Goal: Information Seeking & Learning: Learn about a topic

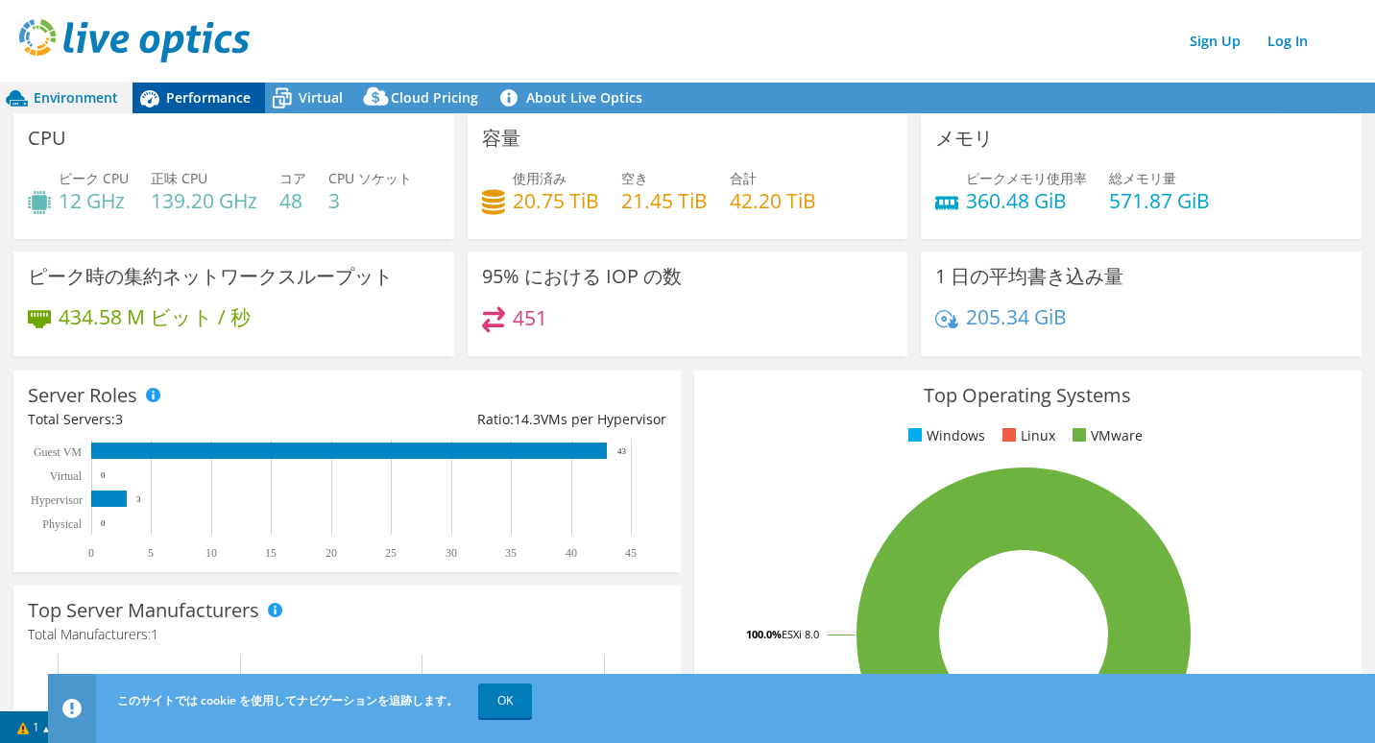
click at [205, 97] on span "Performance" at bounding box center [208, 97] width 85 height 18
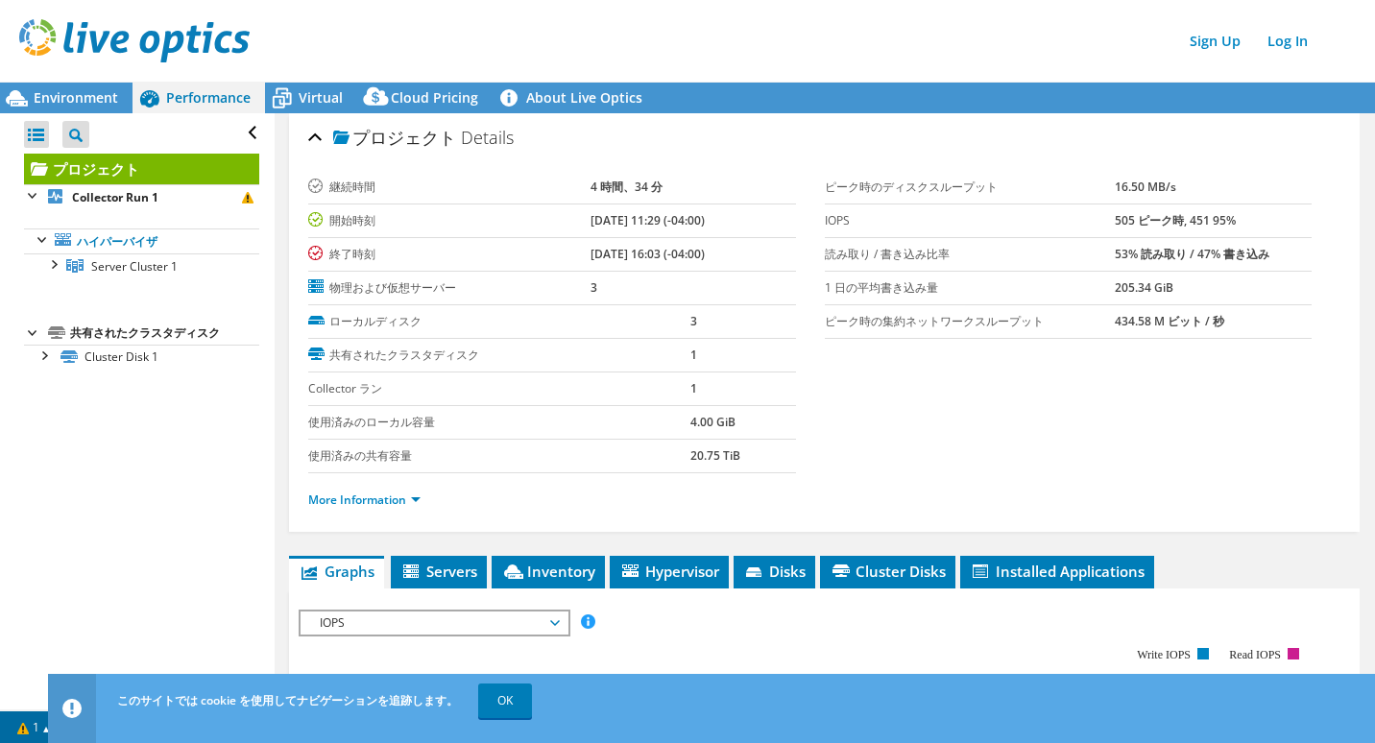
click at [1017, 427] on section "継続時間 4 時間、34 分 開始時刻 07/15/2025, 11:29 (-04:00) 終了時刻 07/15/2025, 16:03 (-04:00) …" at bounding box center [824, 349] width 1032 height 356
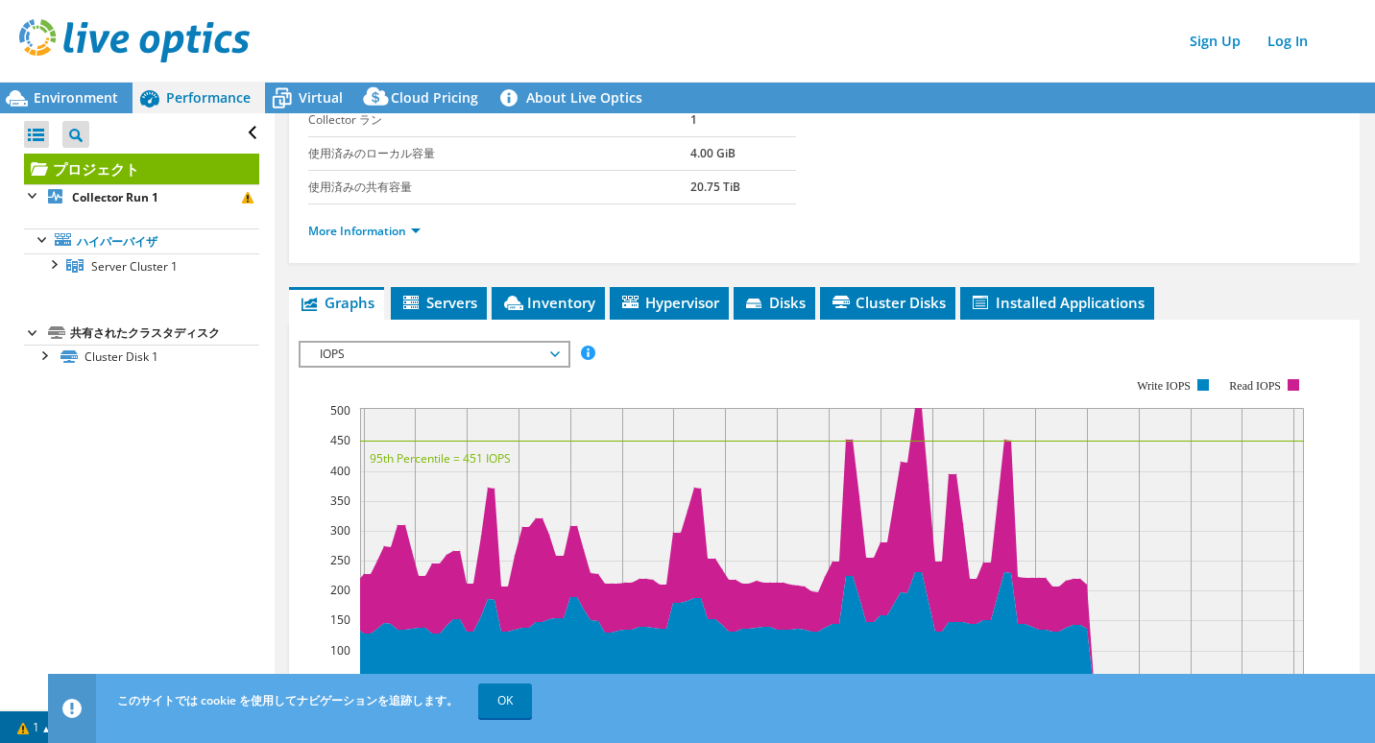
scroll to position [307, 0]
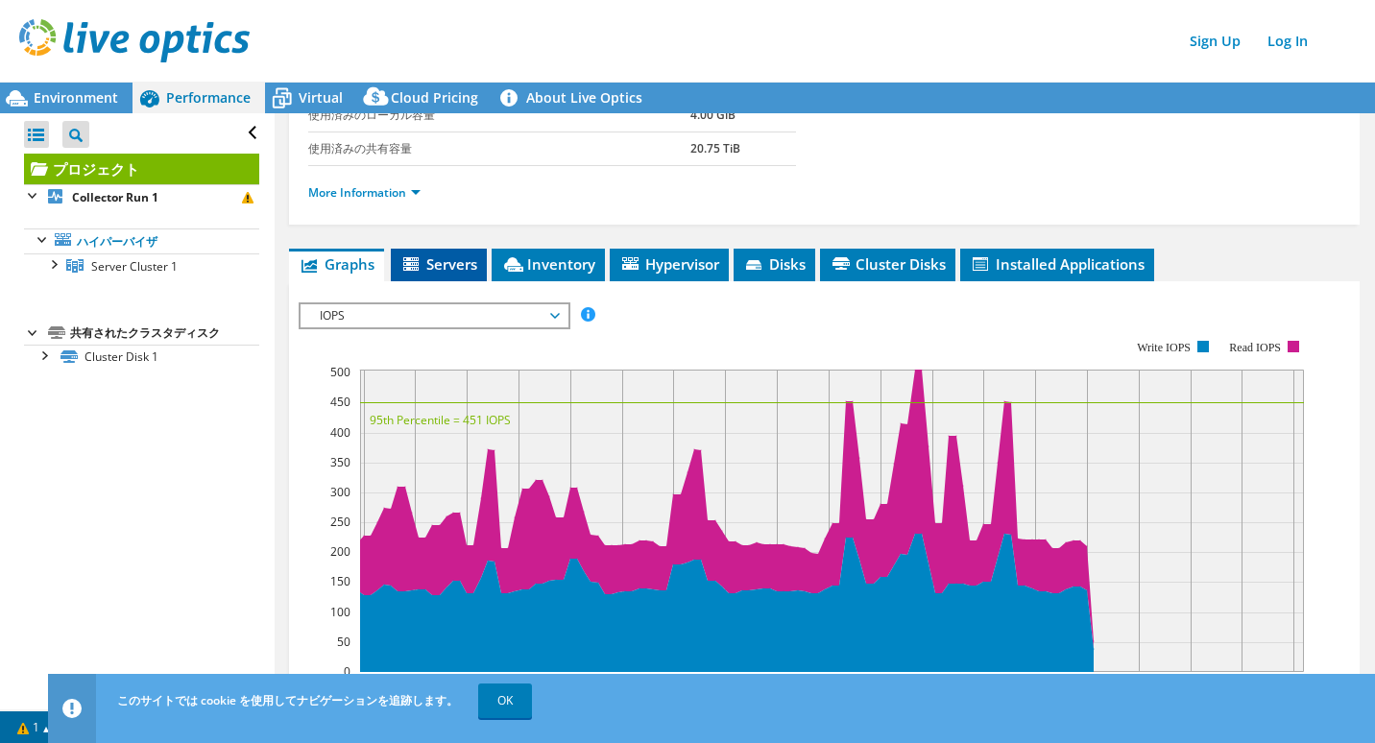
click at [438, 266] on span "Servers" at bounding box center [438, 263] width 77 height 19
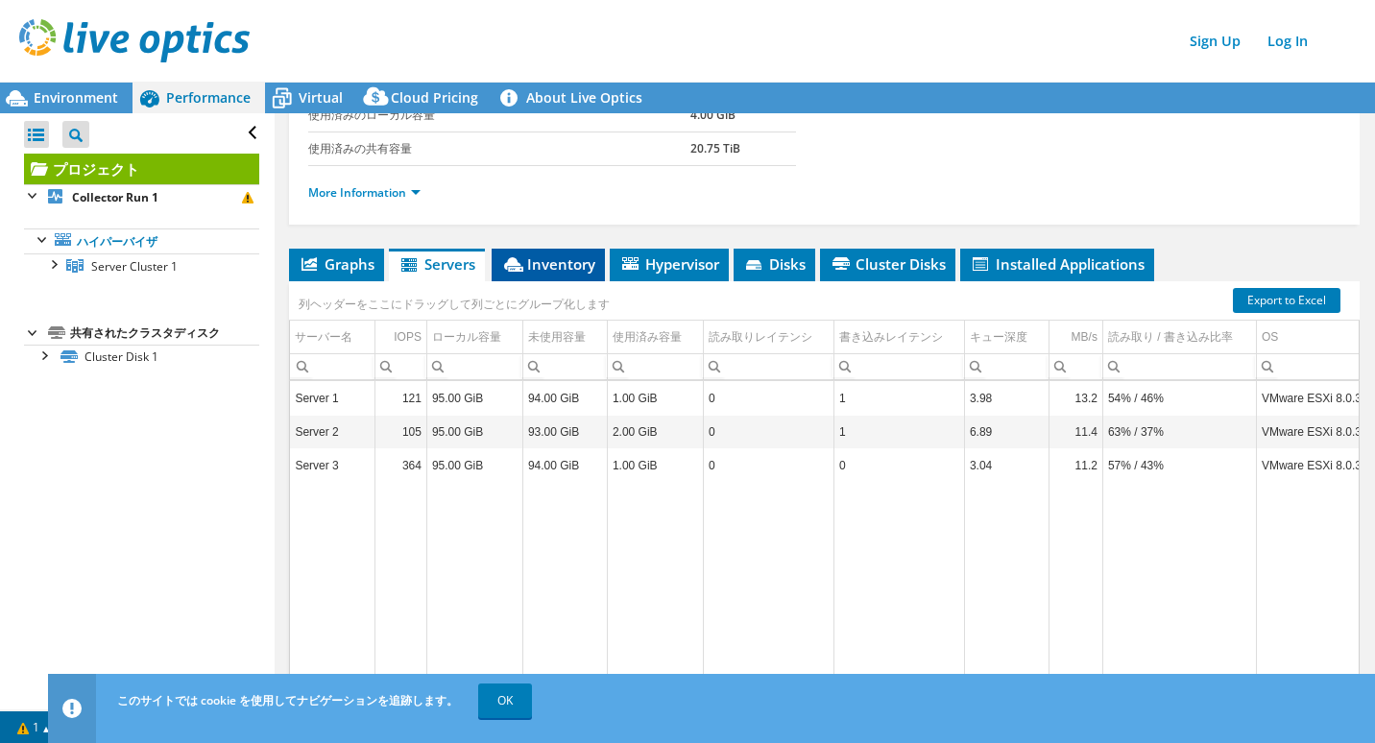
click at [538, 257] on span "Inventory" at bounding box center [548, 263] width 94 height 19
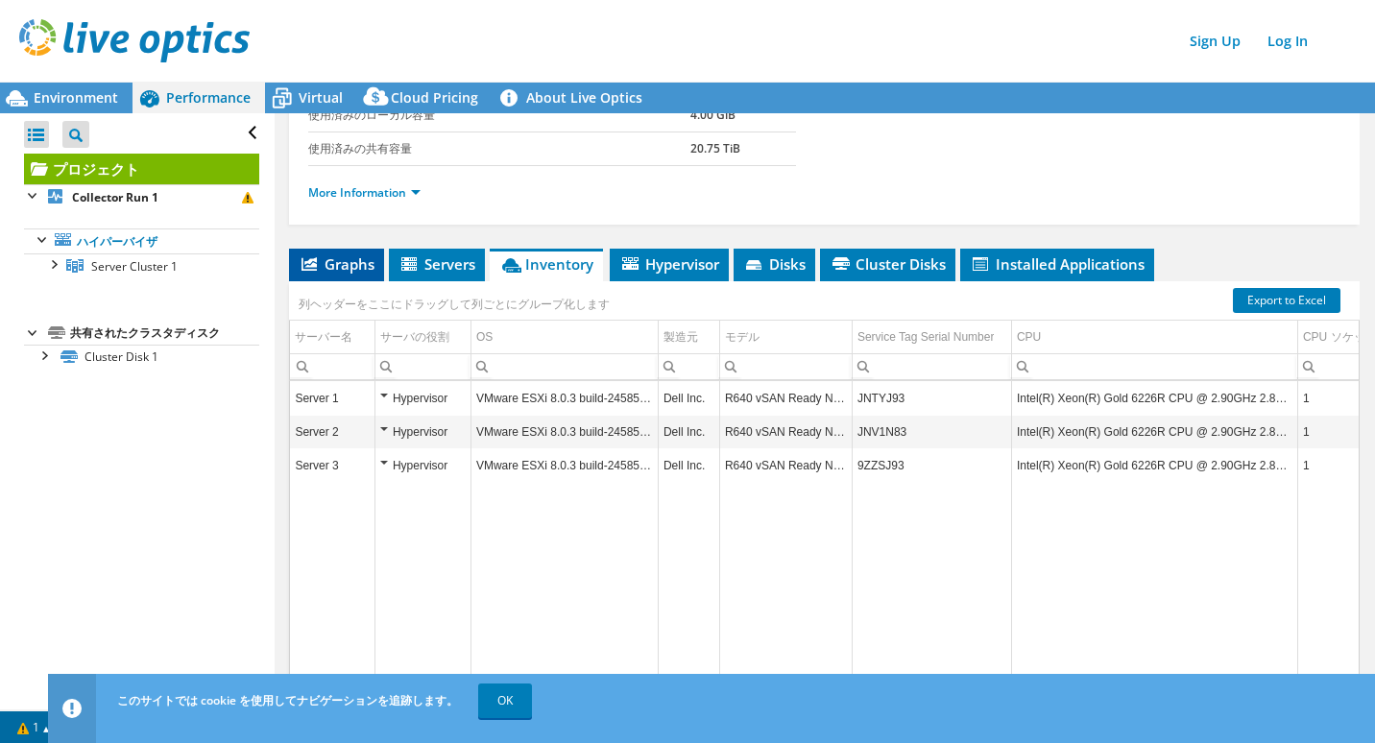
click at [347, 265] on span "Graphs" at bounding box center [337, 263] width 76 height 19
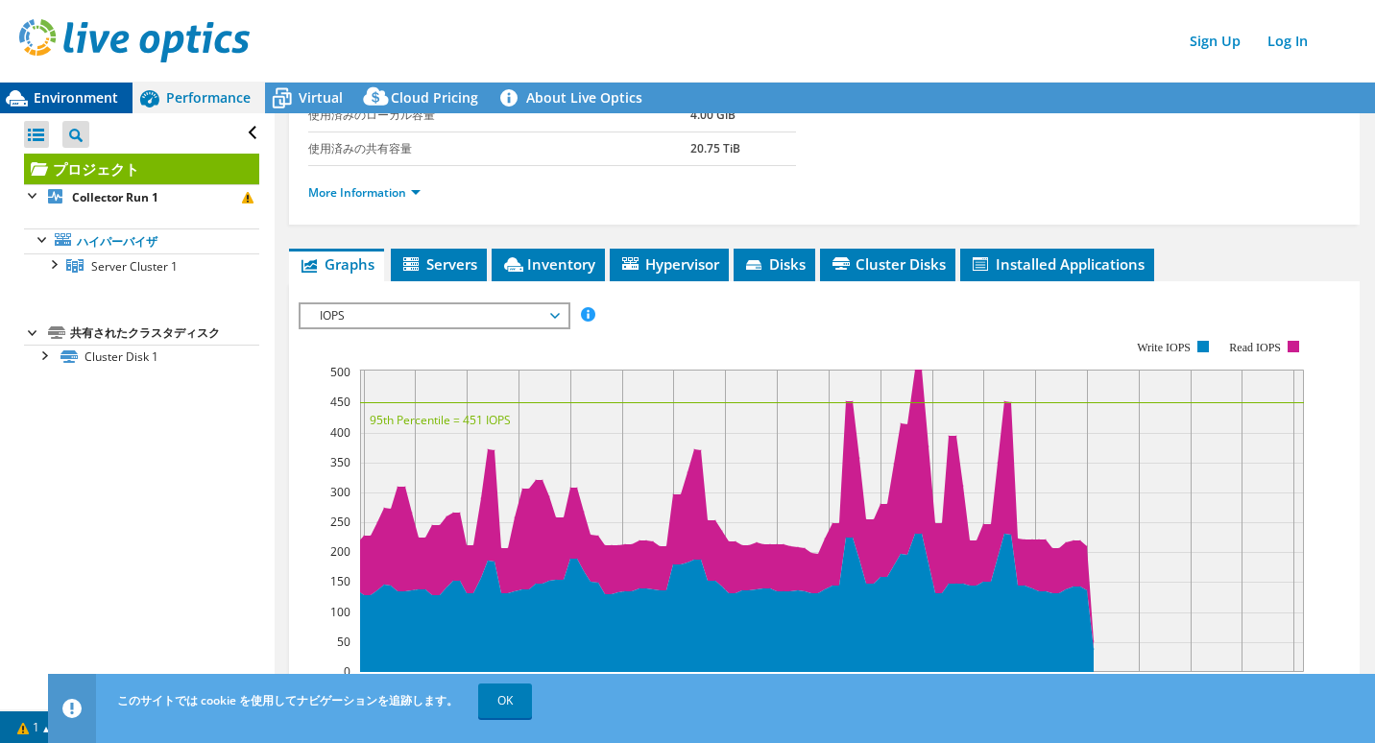
click at [57, 86] on div "Environment" at bounding box center [66, 98] width 133 height 31
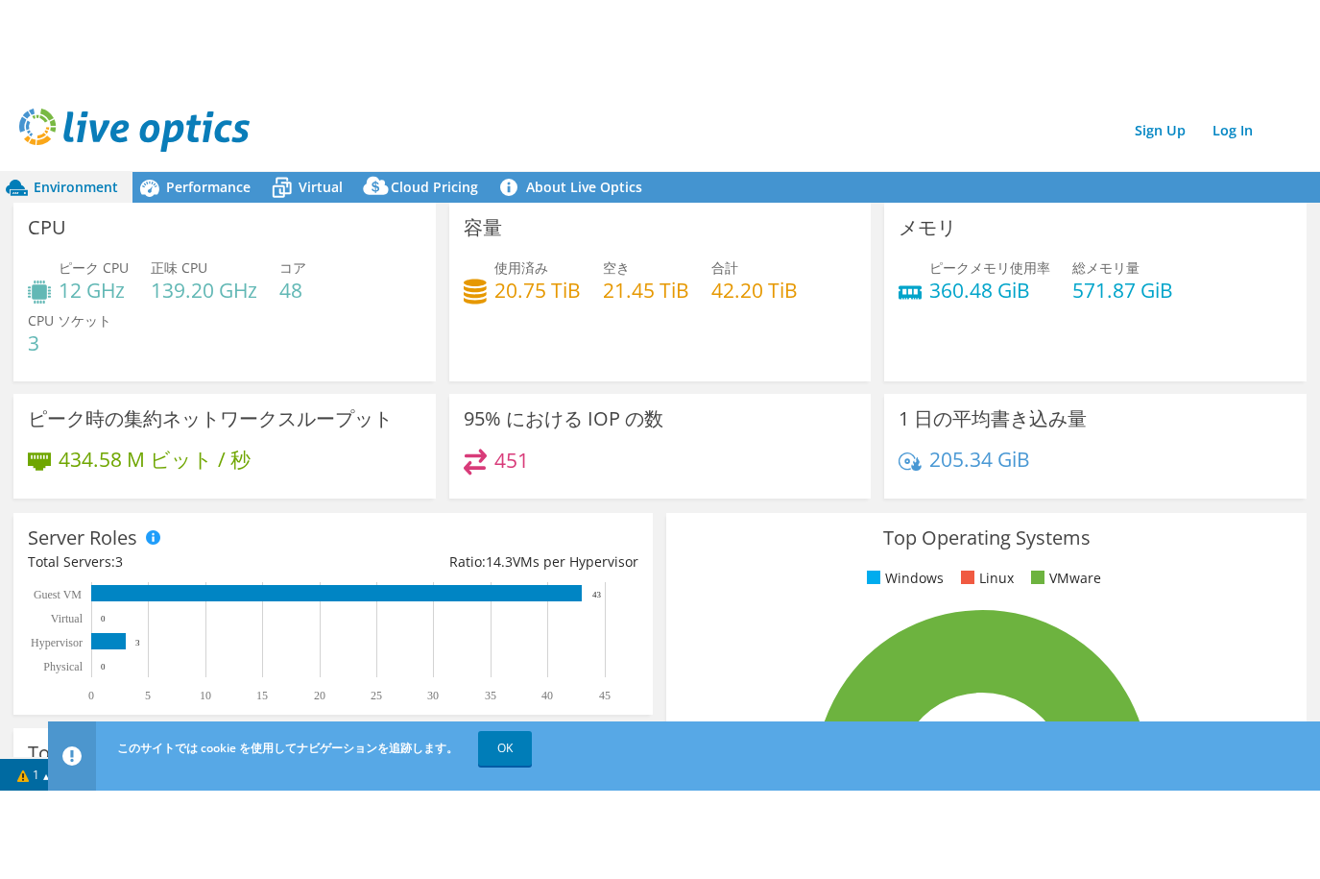
scroll to position [249, 0]
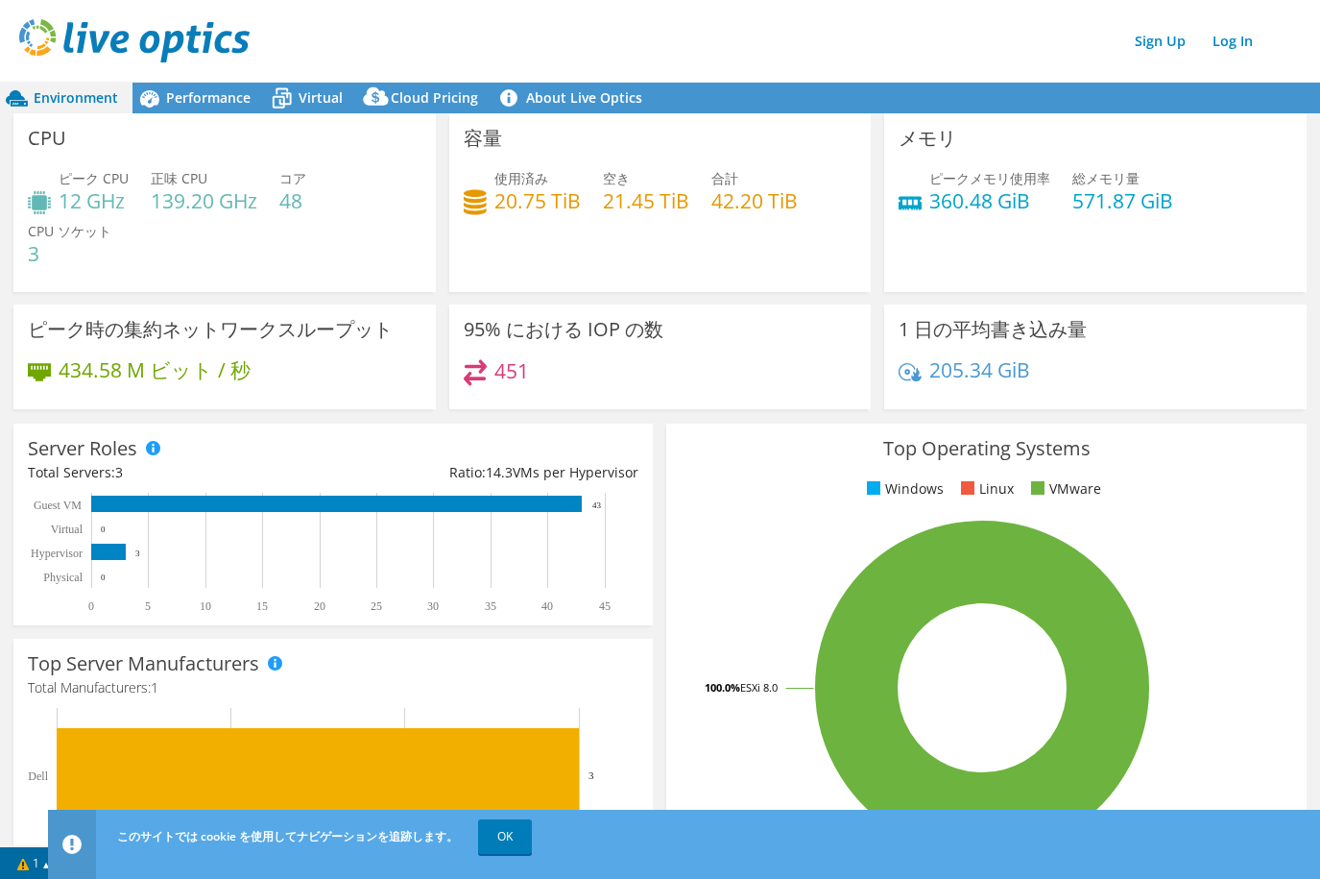
click at [307, 246] on div "ピーク CPU 12 GHz 正味 CPU 139.20 GHz コア 48 CPU ソケット 3" at bounding box center [225, 225] width 394 height 115
click at [245, 229] on div "ピーク CPU 12 GHz 正味 CPU 139.20 GHz コア 48 CPU ソケット 3" at bounding box center [225, 225] width 394 height 115
click at [191, 95] on span "Performance" at bounding box center [208, 97] width 85 height 18
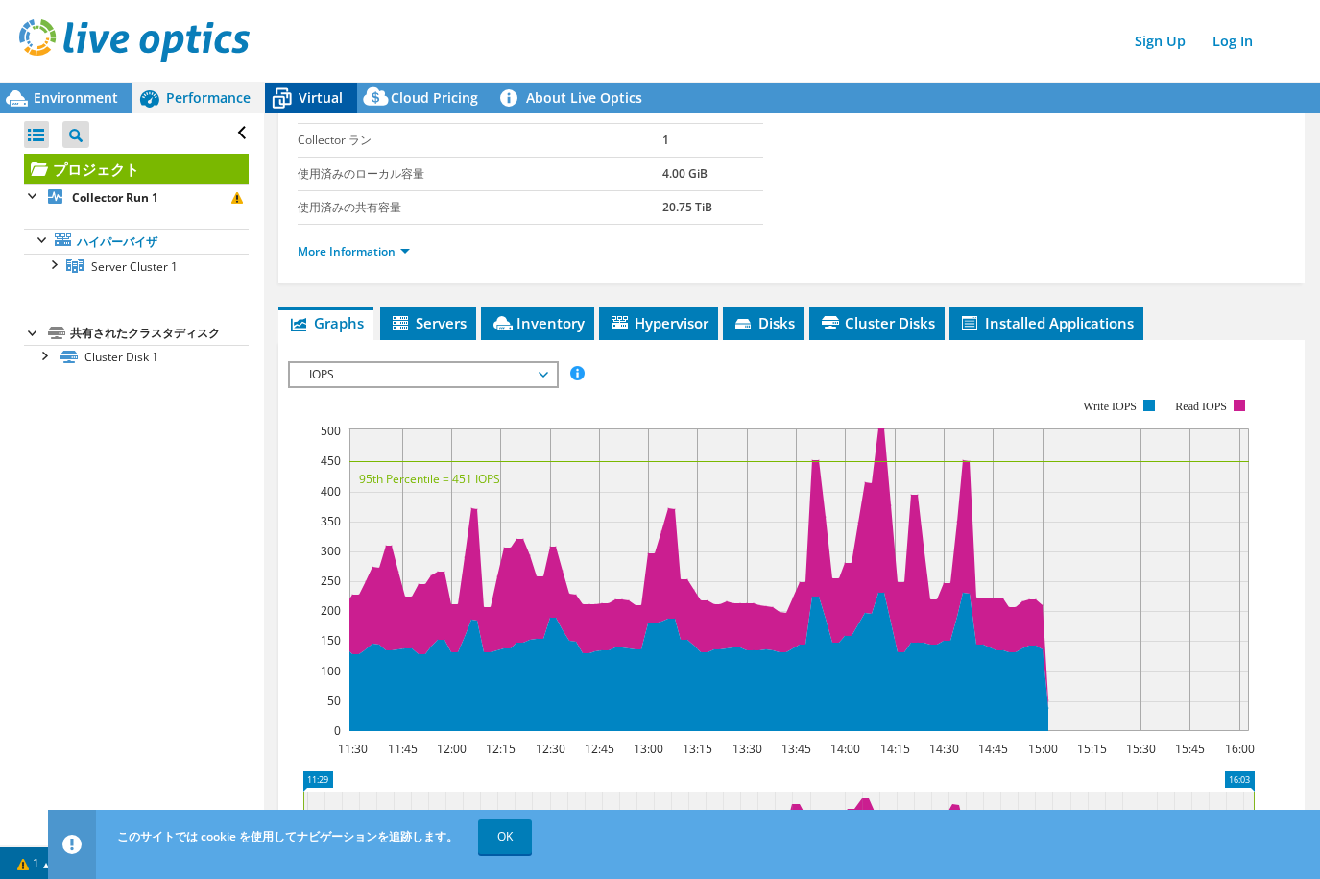
click at [326, 97] on span "Virtual" at bounding box center [321, 97] width 44 height 18
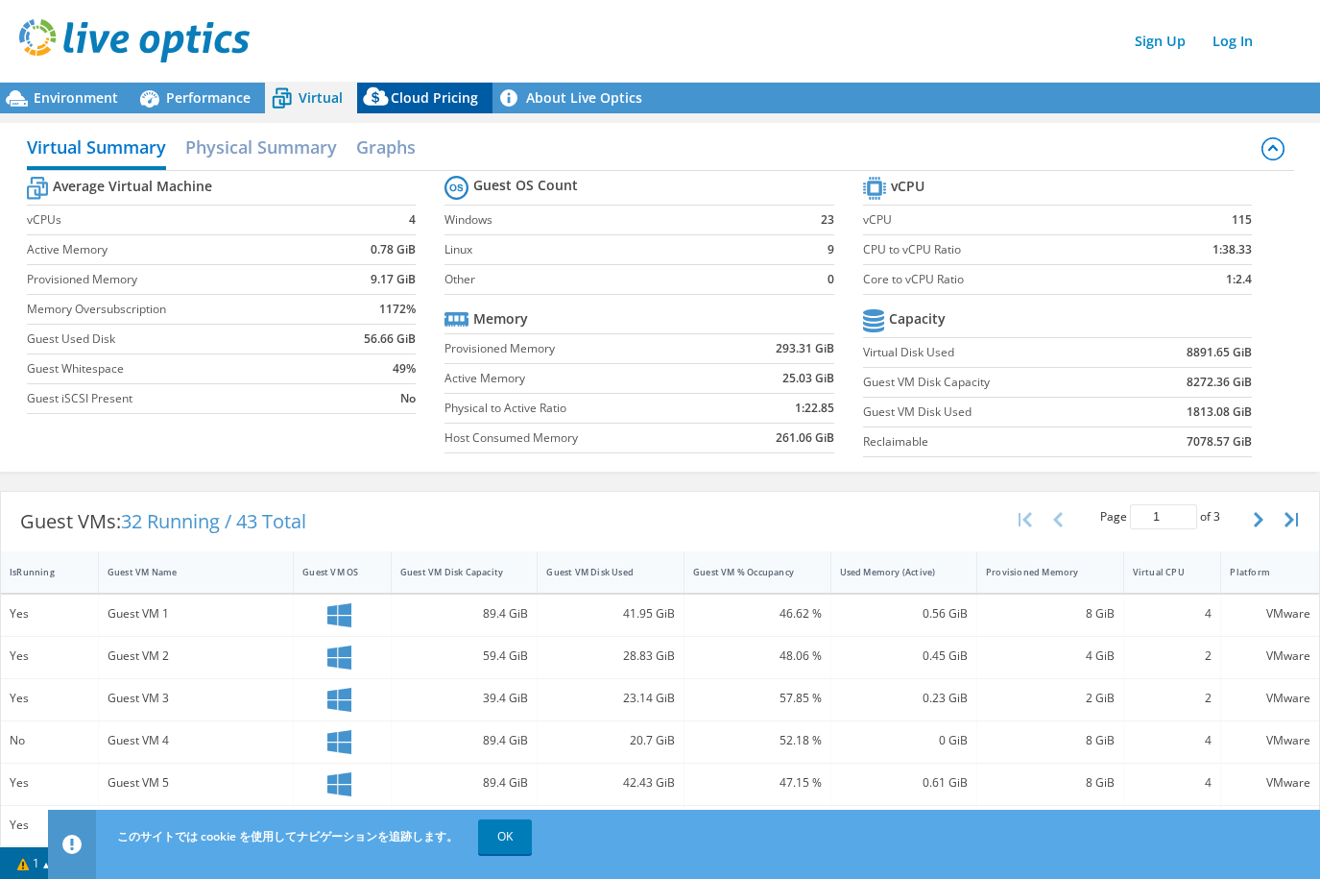
click at [426, 101] on span "Cloud Pricing" at bounding box center [434, 97] width 87 height 18
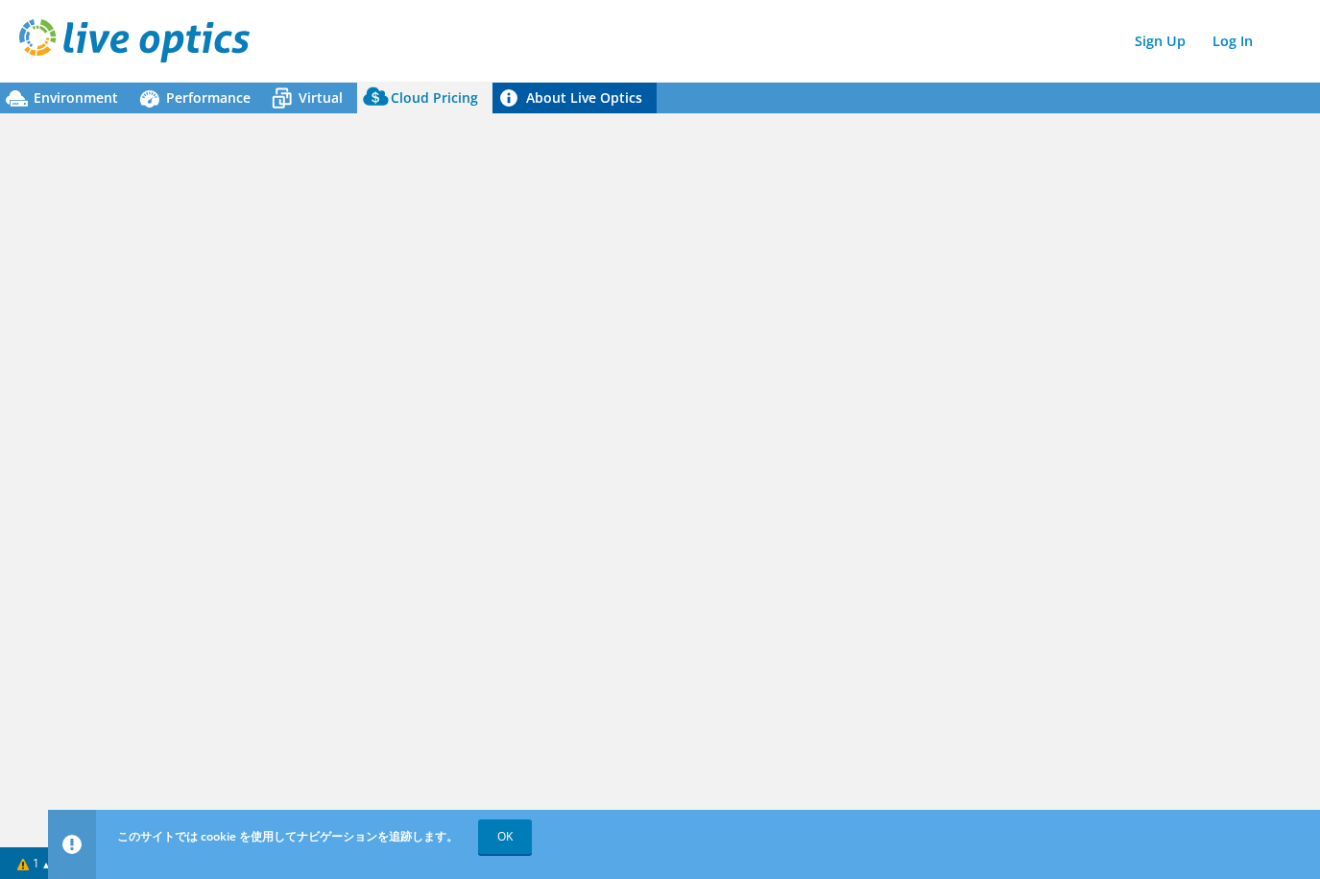
click at [561, 97] on link "About Live Optics" at bounding box center [575, 98] width 164 height 31
click at [227, 92] on span "Performance" at bounding box center [208, 97] width 85 height 18
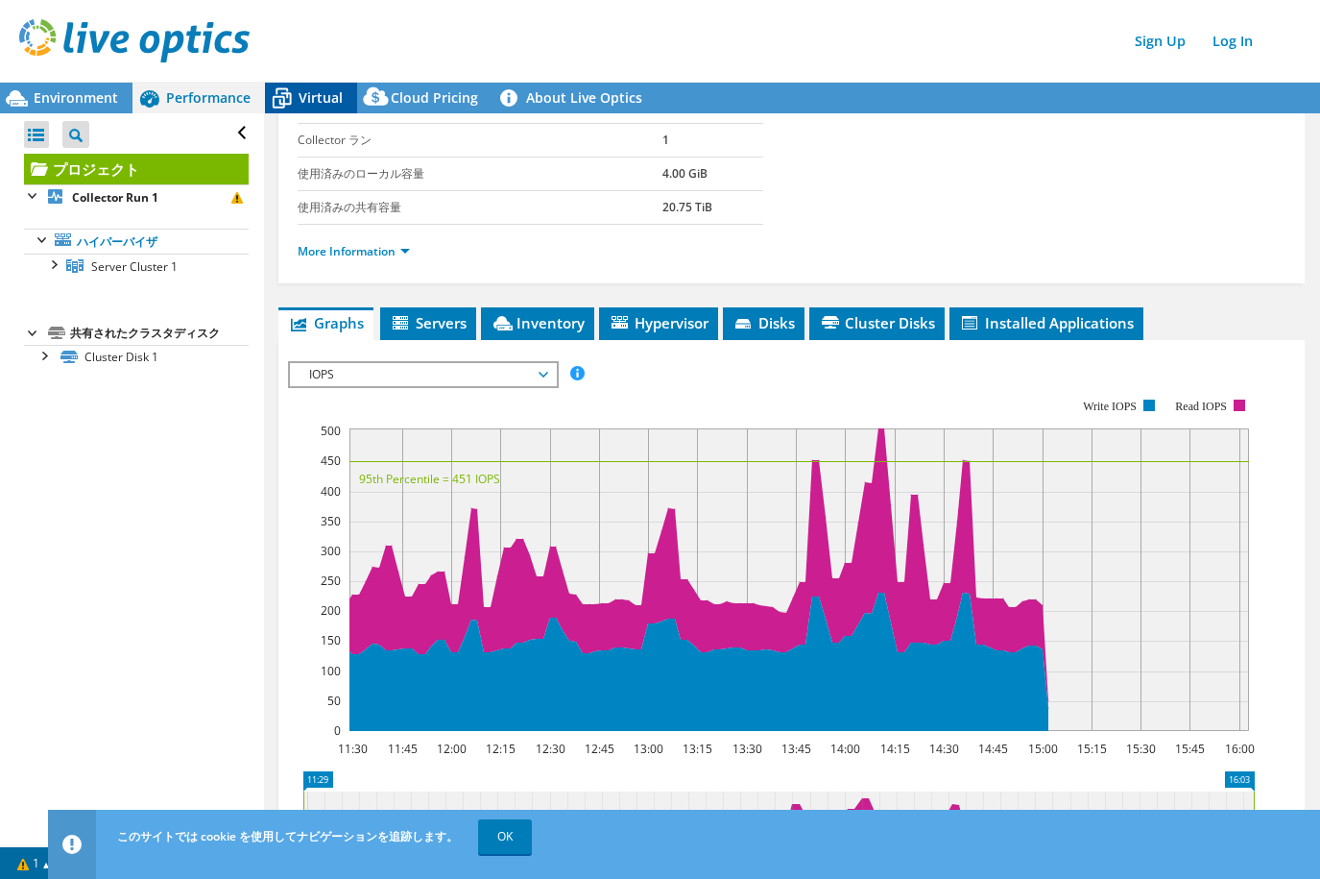
click at [294, 100] on icon at bounding box center [282, 99] width 34 height 34
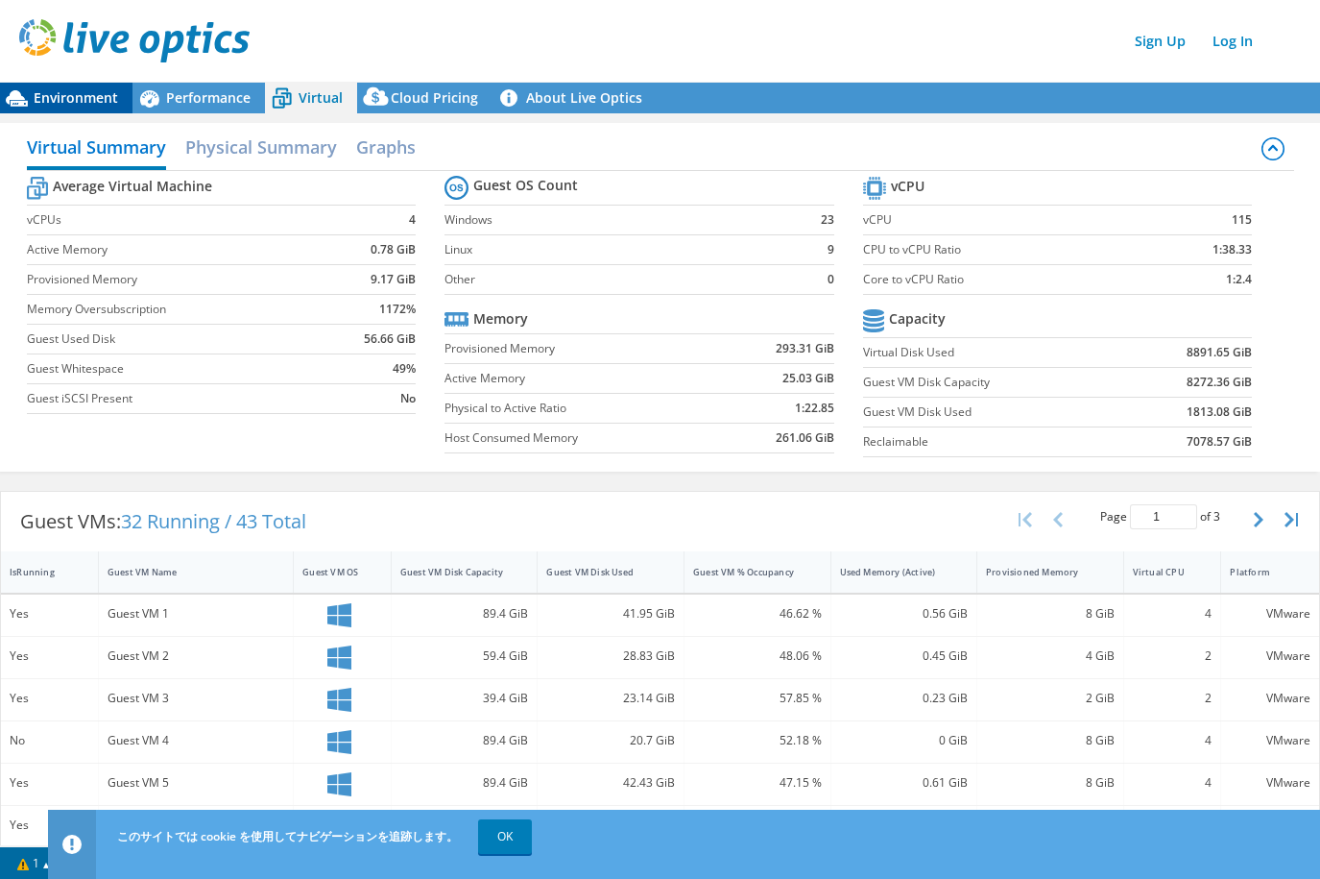
click at [61, 99] on span "Environment" at bounding box center [76, 97] width 85 height 18
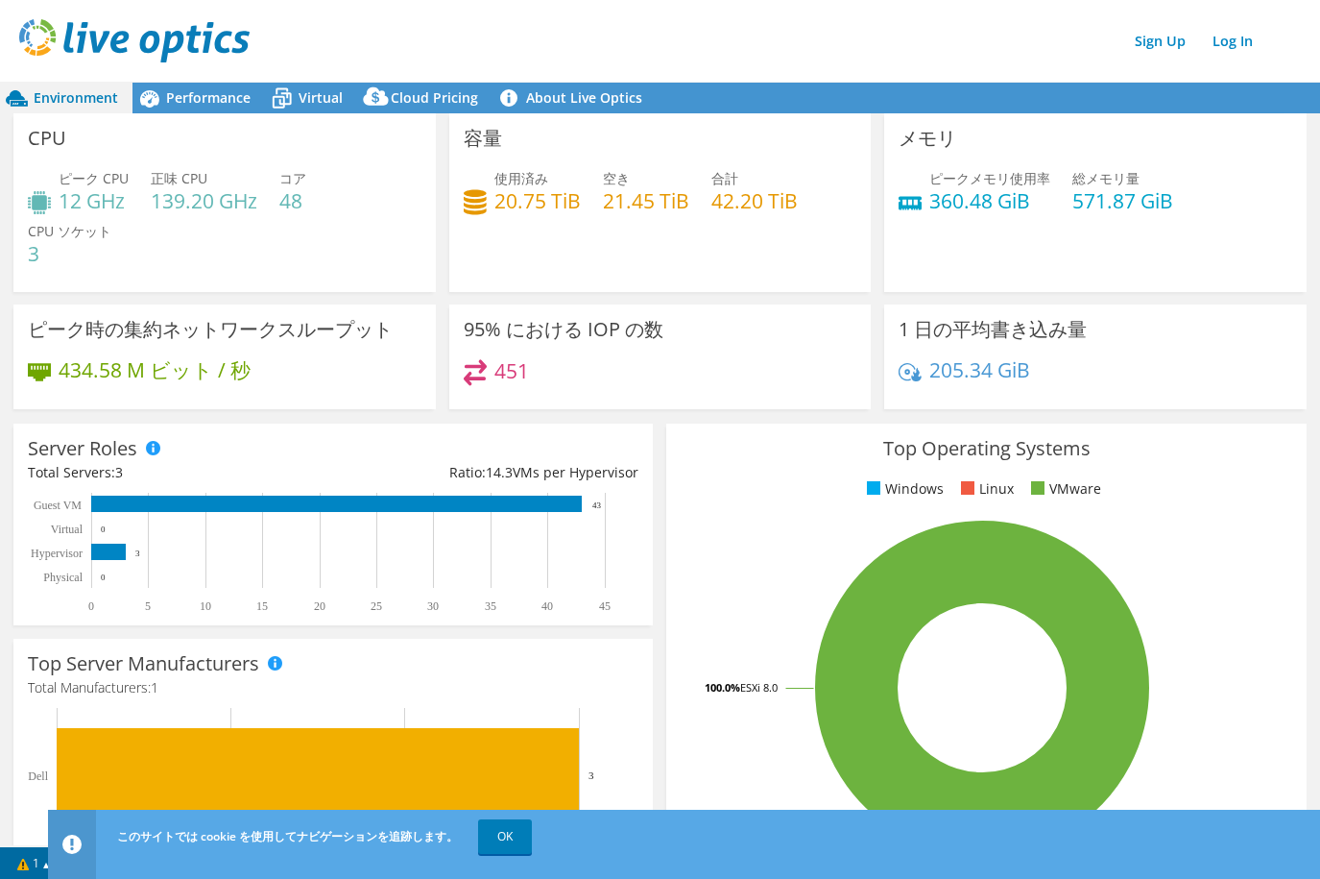
click at [322, 392] on div "434.58 M ビット / 秒" at bounding box center [225, 379] width 394 height 40
click at [240, 405] on div "ピーク時の集約ネットワークスループット 434.58 M ビット / 秒" at bounding box center [224, 356] width 423 height 105
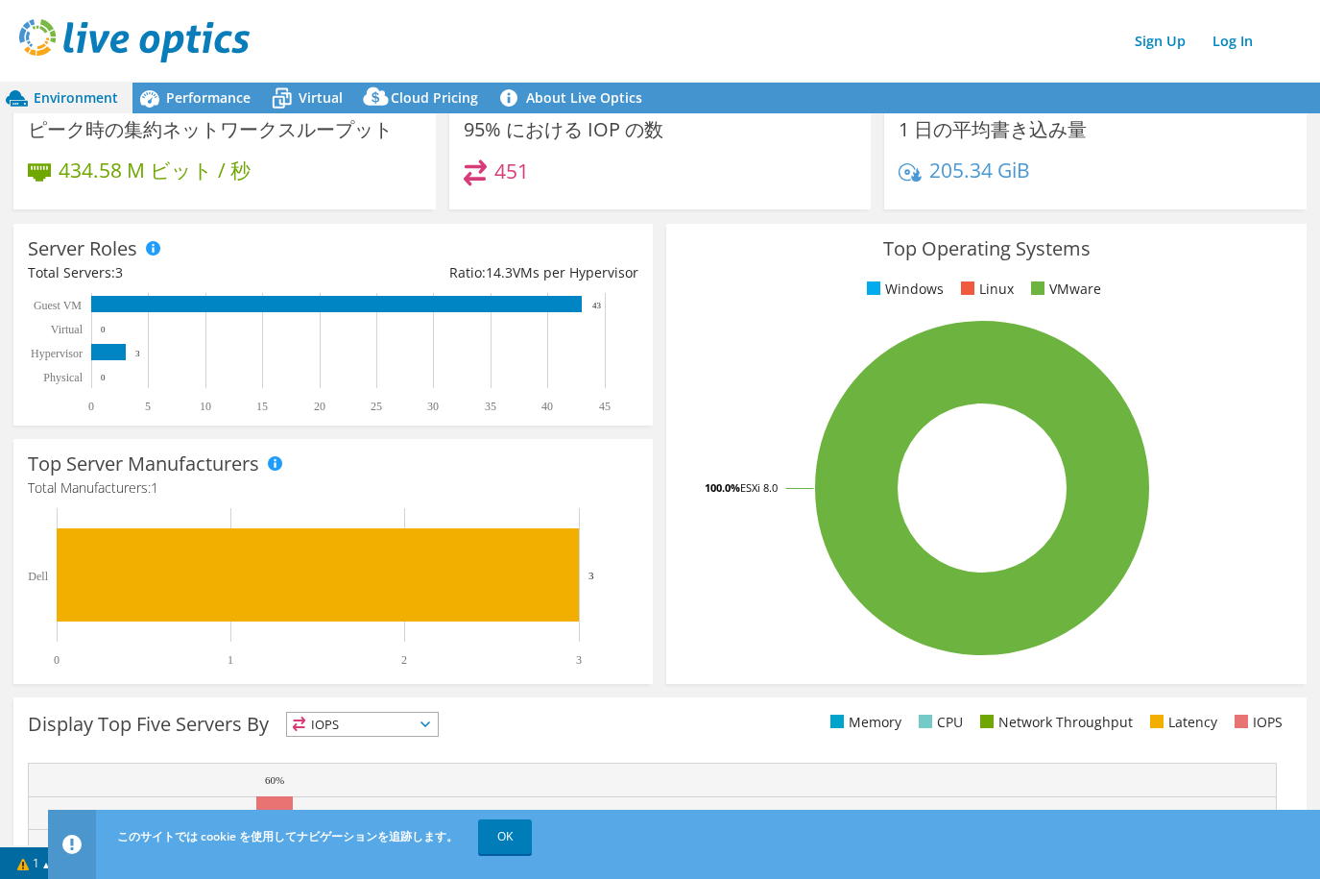
scroll to position [205, 0]
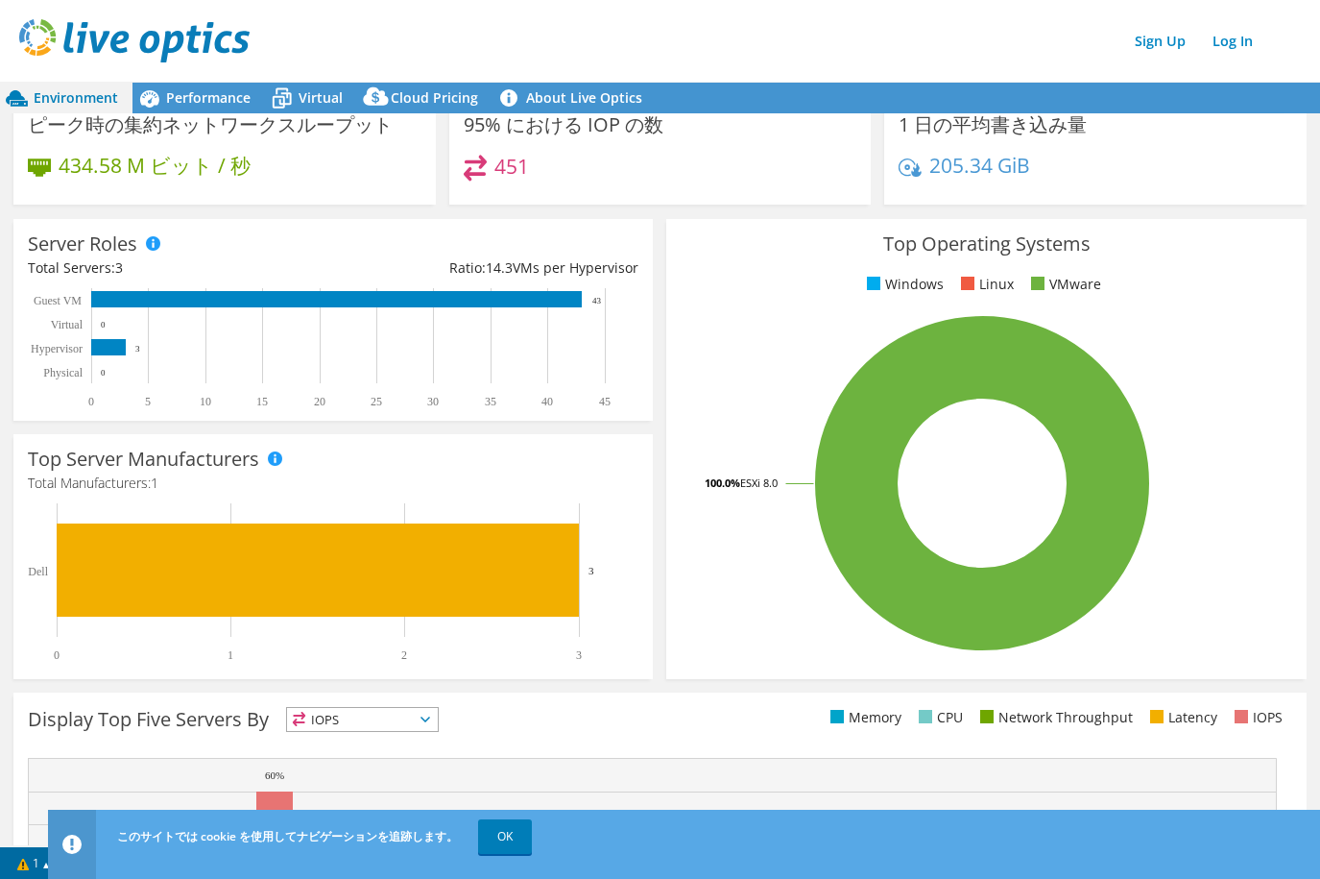
click at [328, 462] on div "Top Server Manufacturers Manufacturers are shown for physical servers and hyper…" at bounding box center [333, 556] width 640 height 245
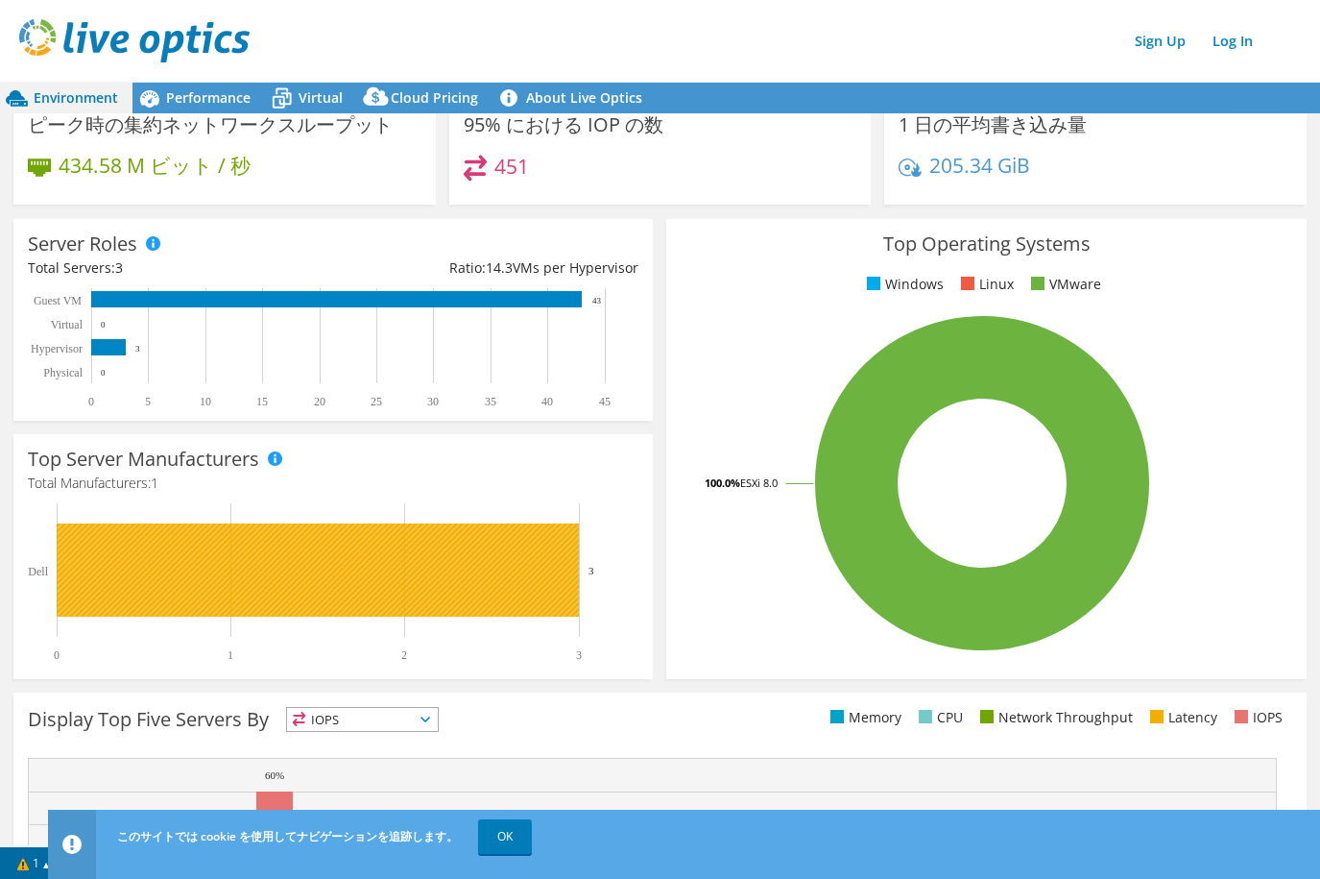
click at [310, 563] on rect at bounding box center [318, 569] width 522 height 93
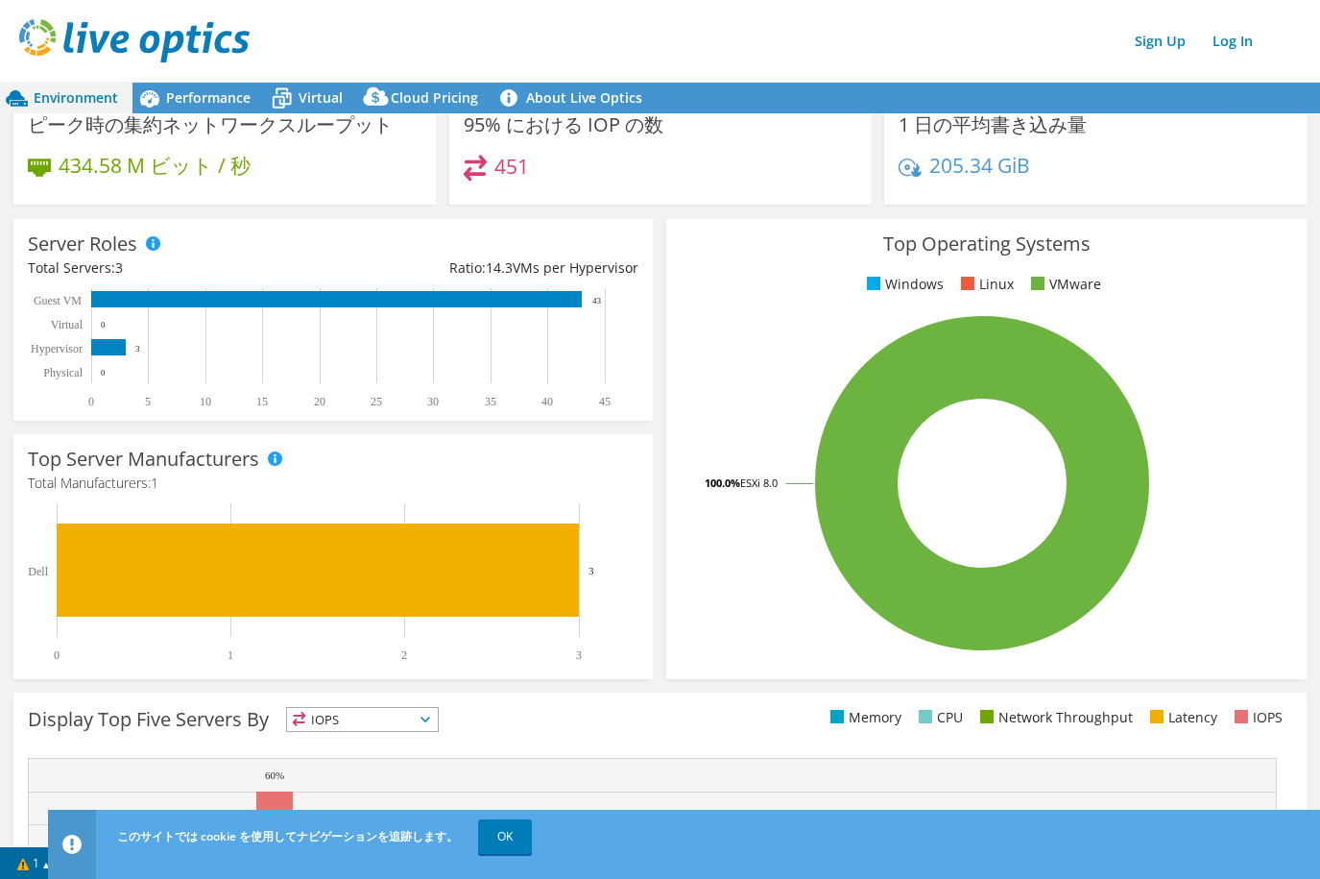
scroll to position [0, 0]
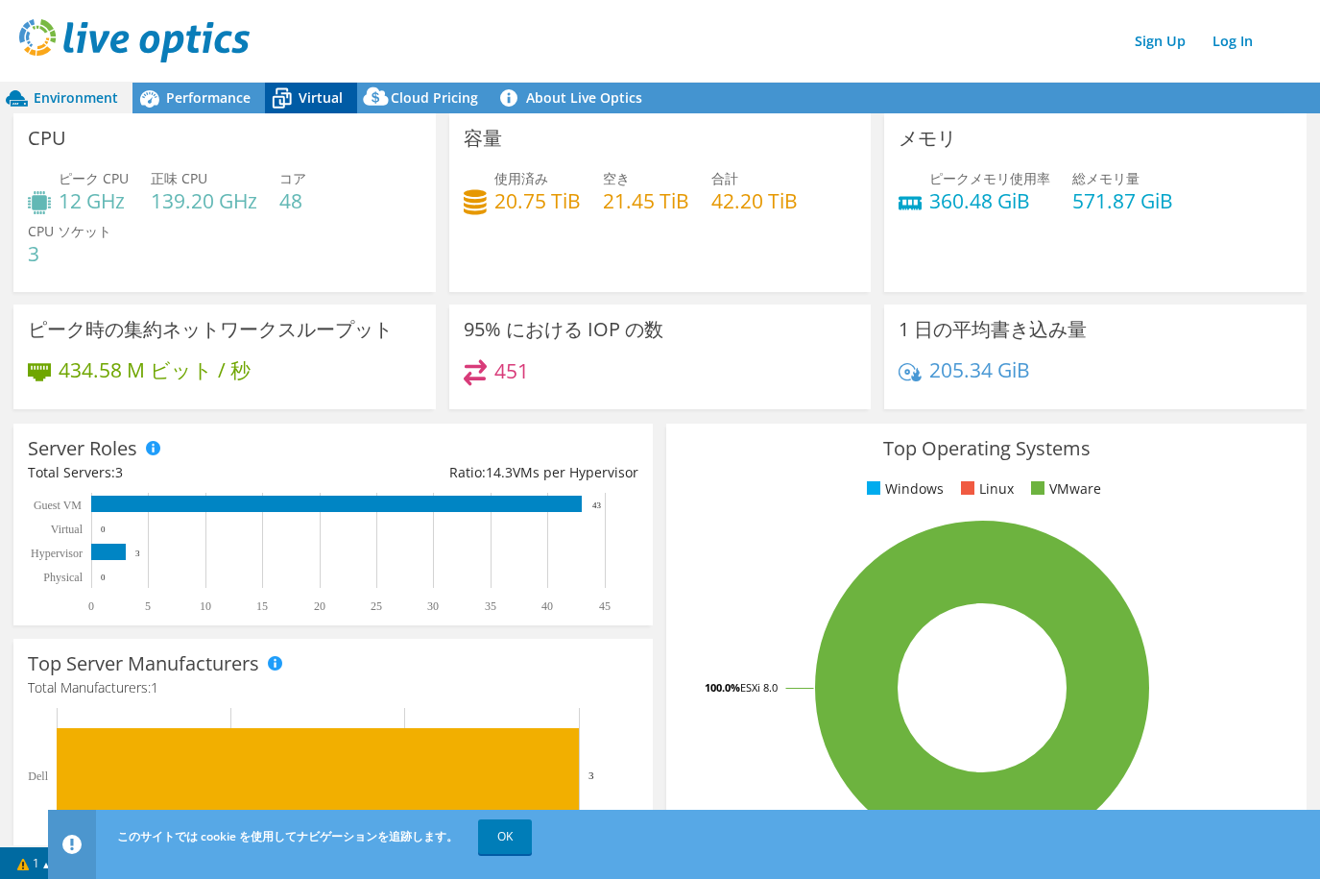
click at [317, 95] on span "Virtual" at bounding box center [321, 97] width 44 height 18
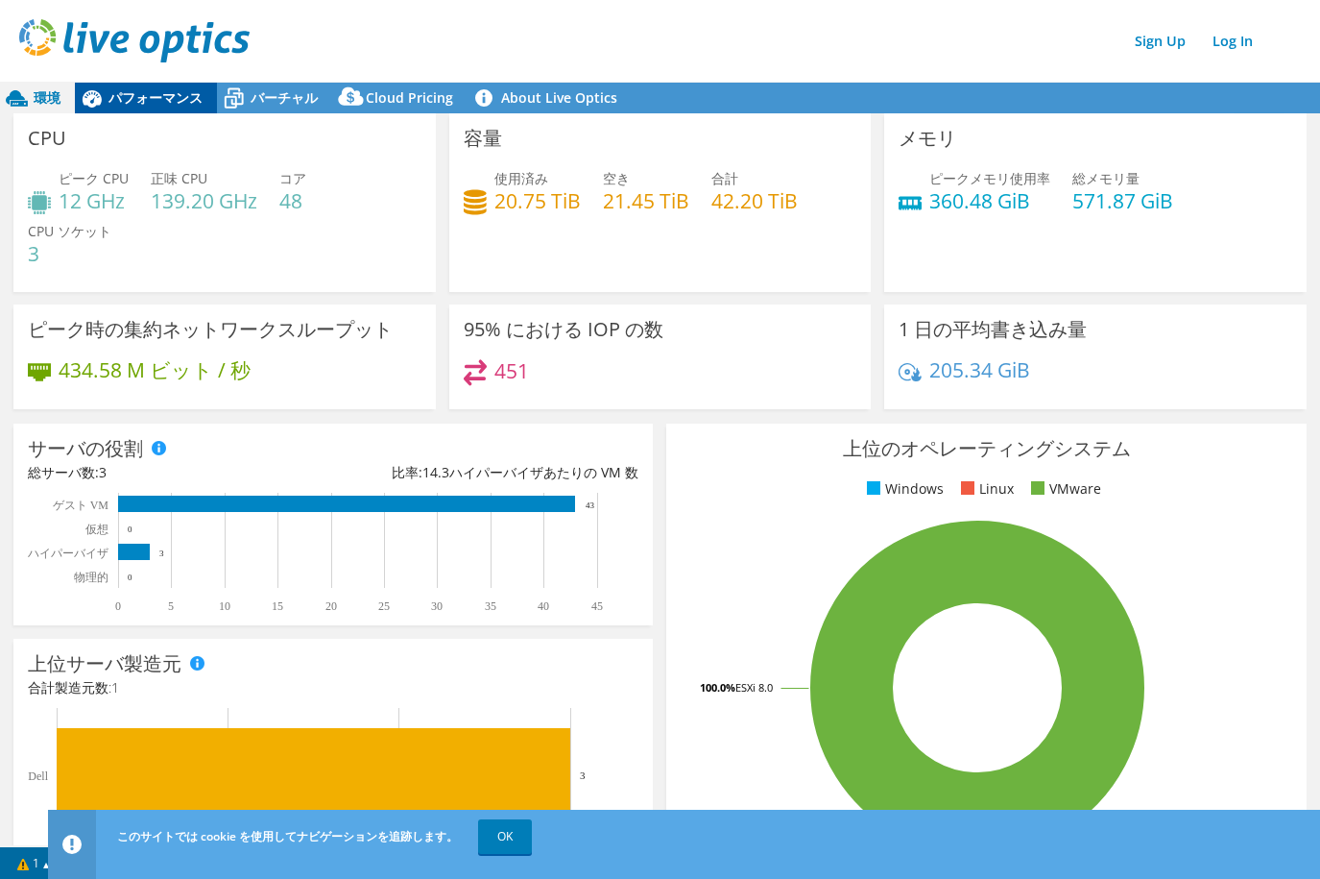
click at [161, 94] on span "パフォーマンス" at bounding box center [156, 97] width 94 height 18
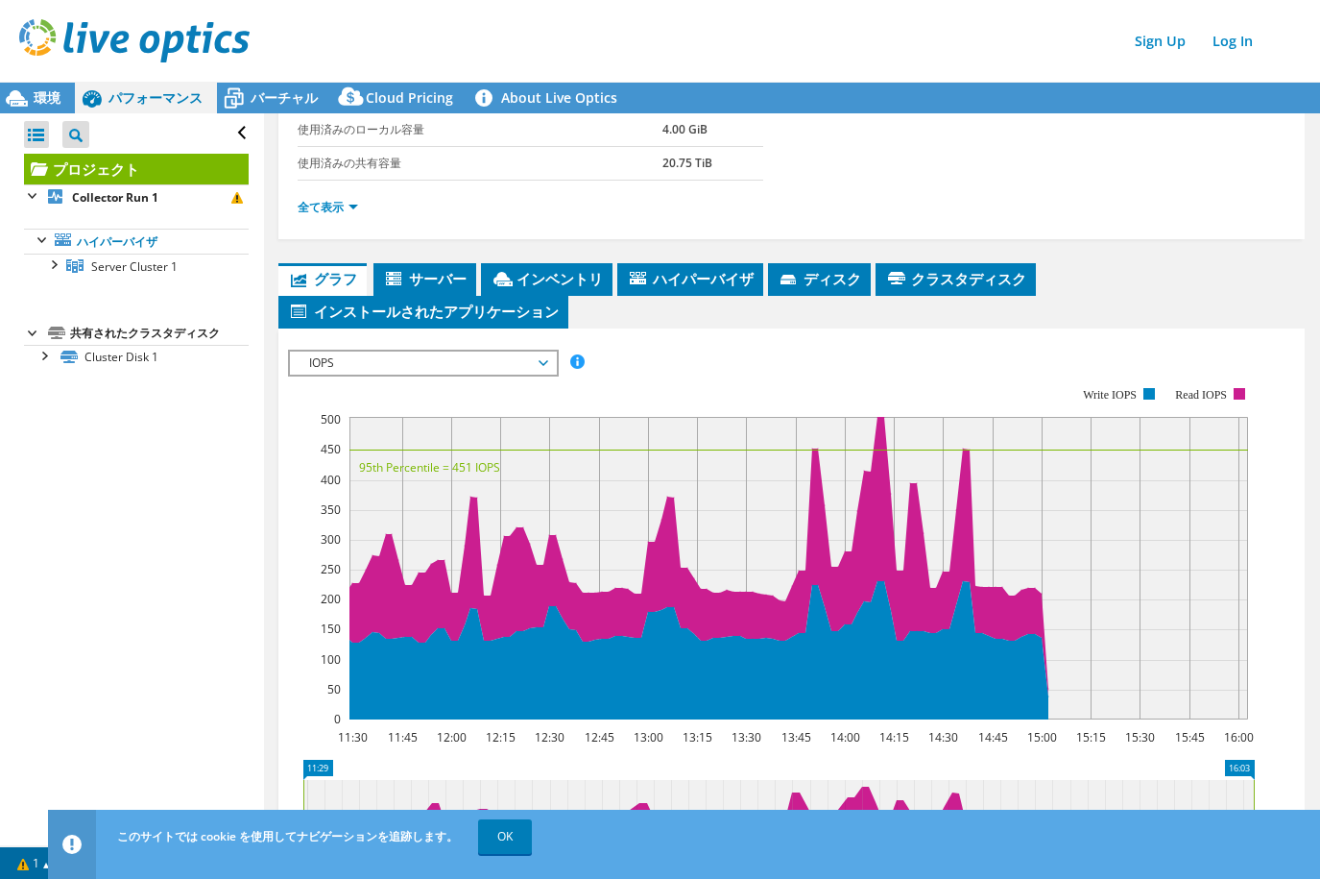
scroll to position [295, 0]
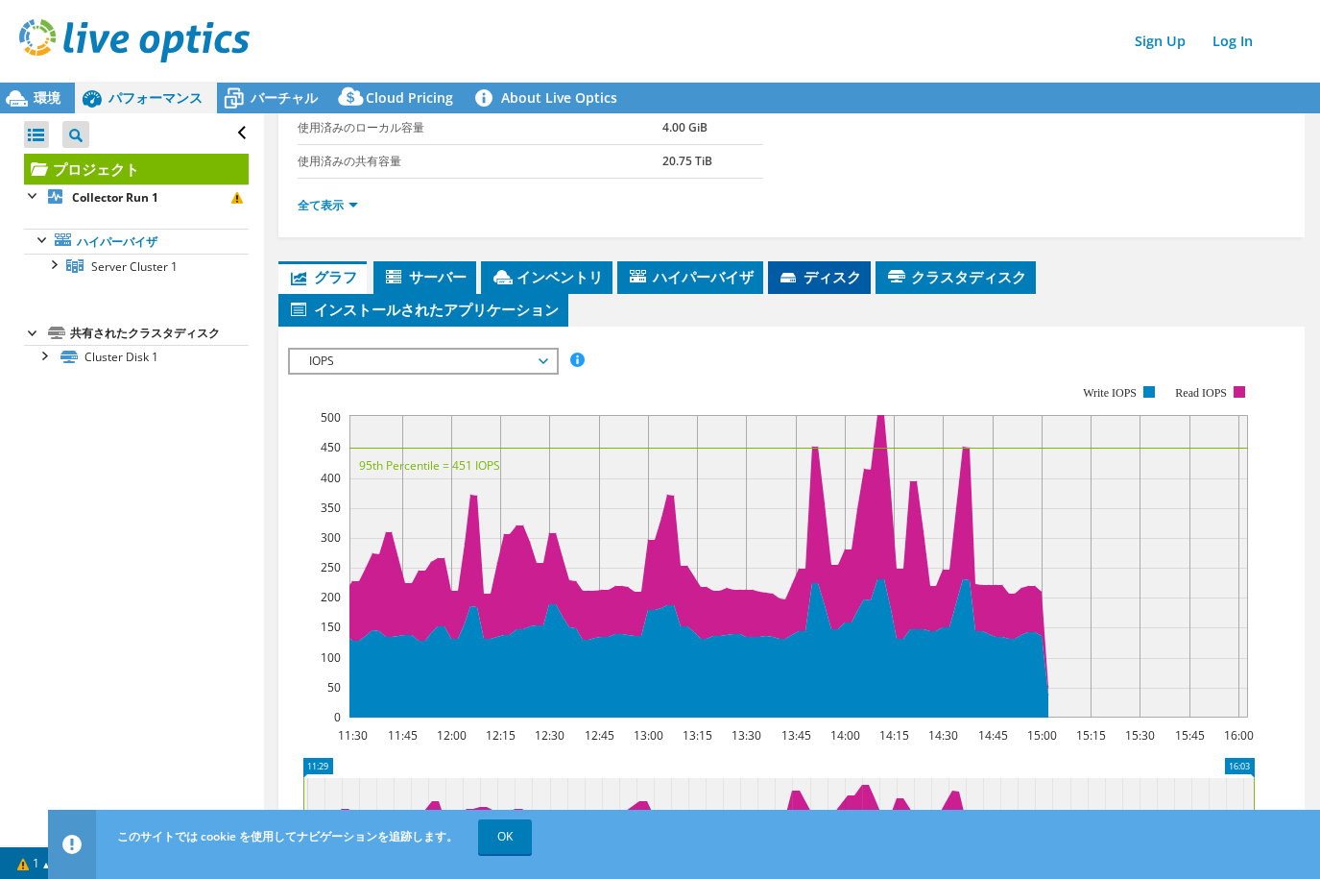
click at [821, 287] on li "ディスク" at bounding box center [819, 277] width 103 height 33
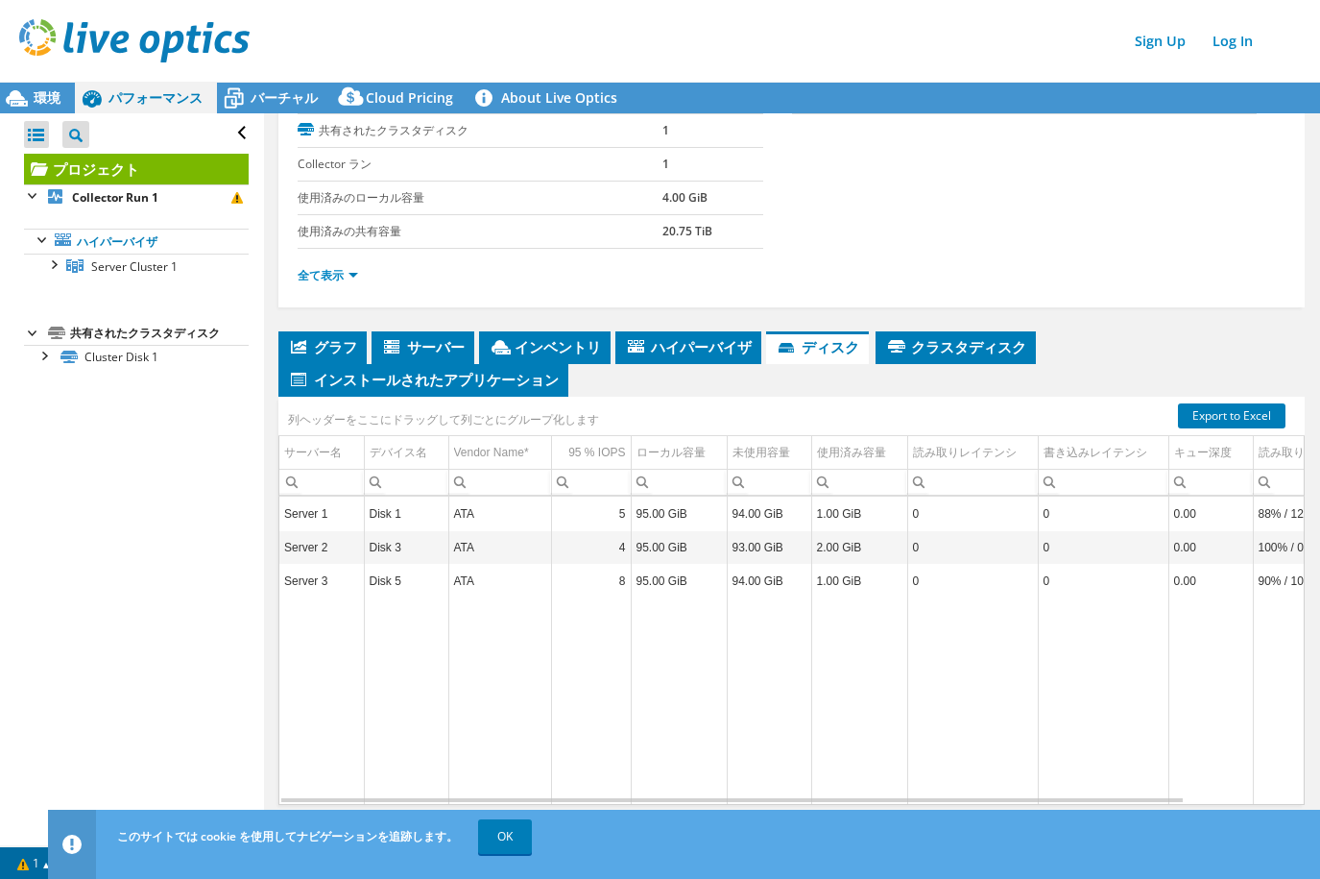
scroll to position [262, 0]
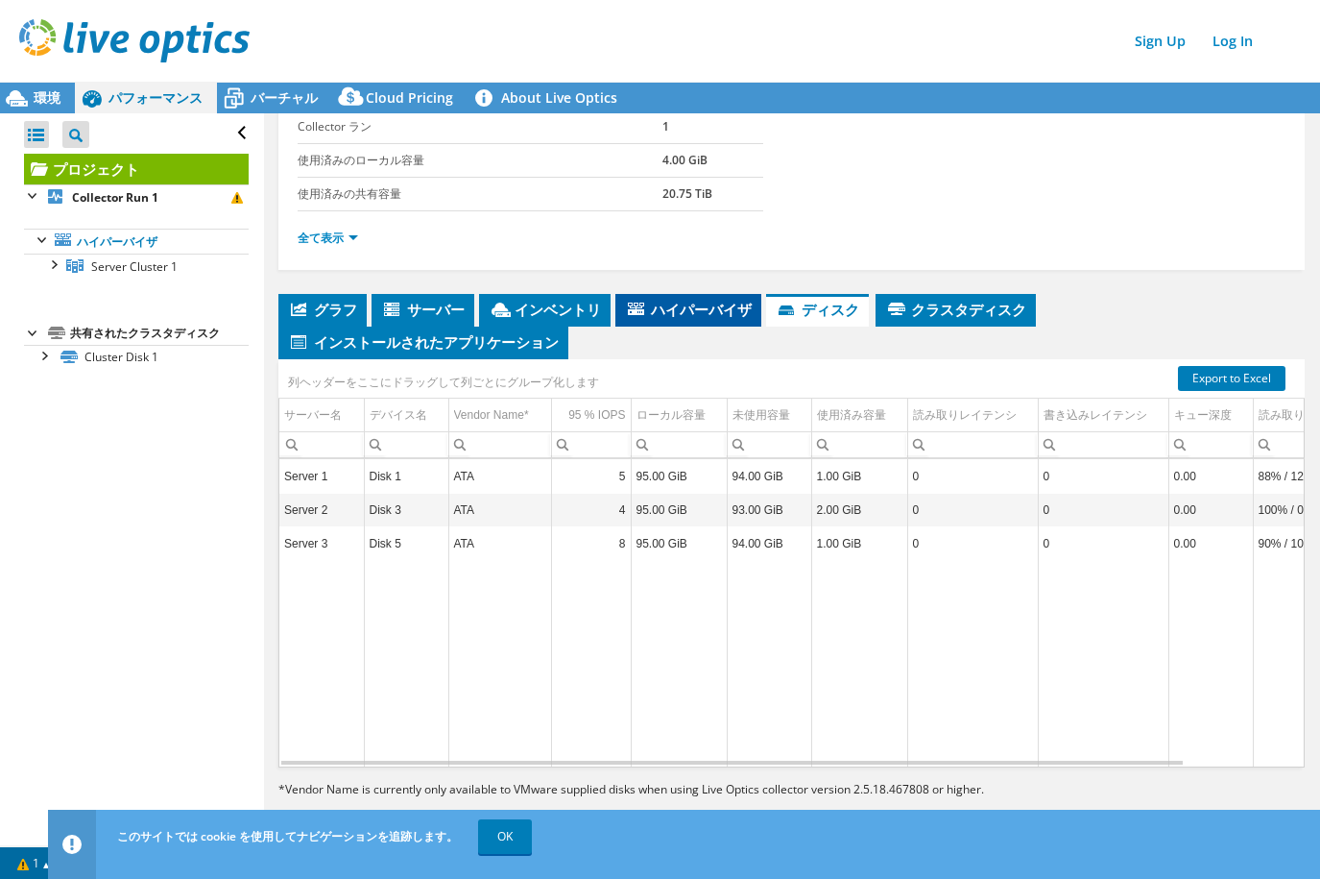
click at [675, 312] on span "ハイパーバイザ" at bounding box center [688, 309] width 127 height 19
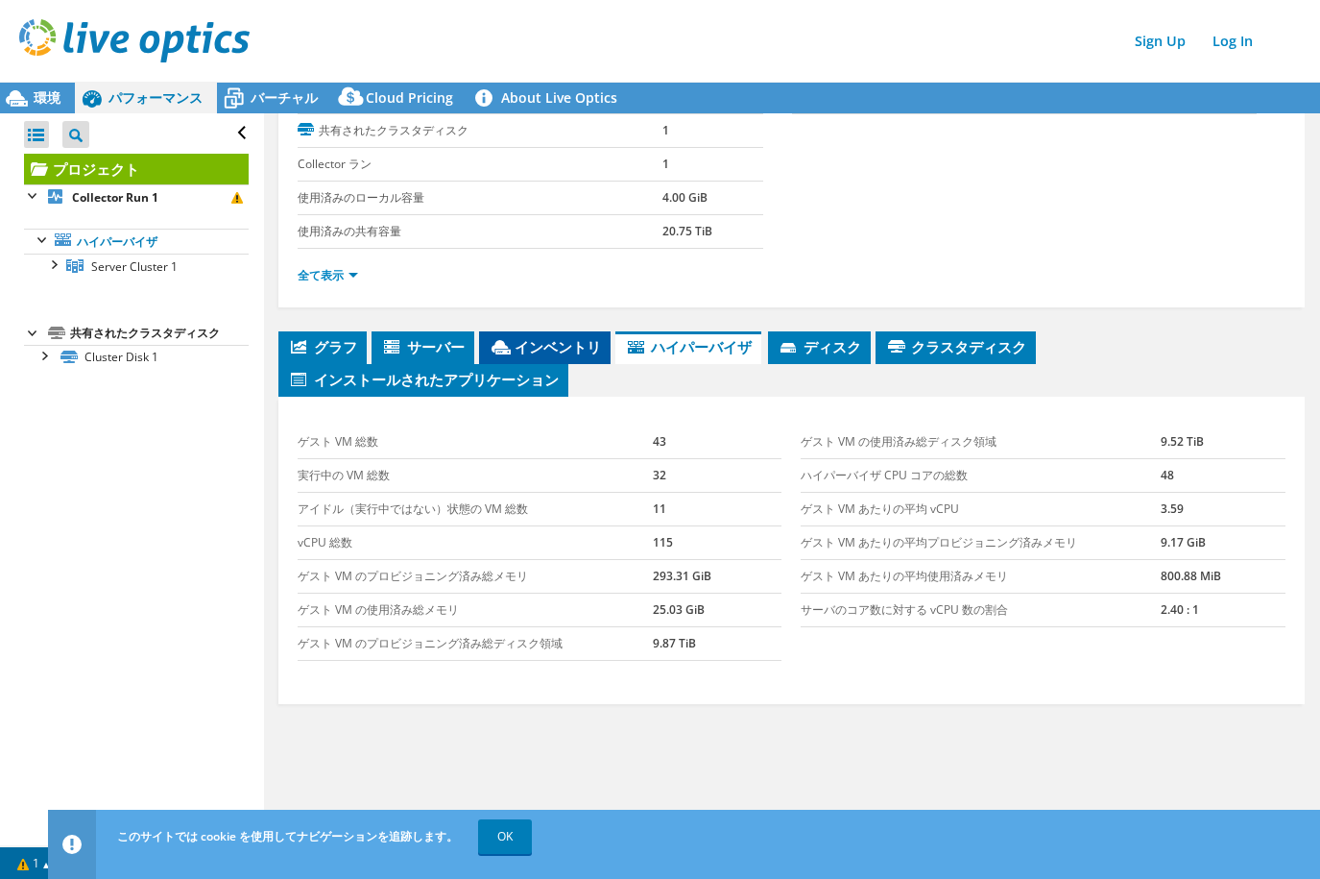
click at [531, 340] on span "インベントリ" at bounding box center [545, 346] width 112 height 19
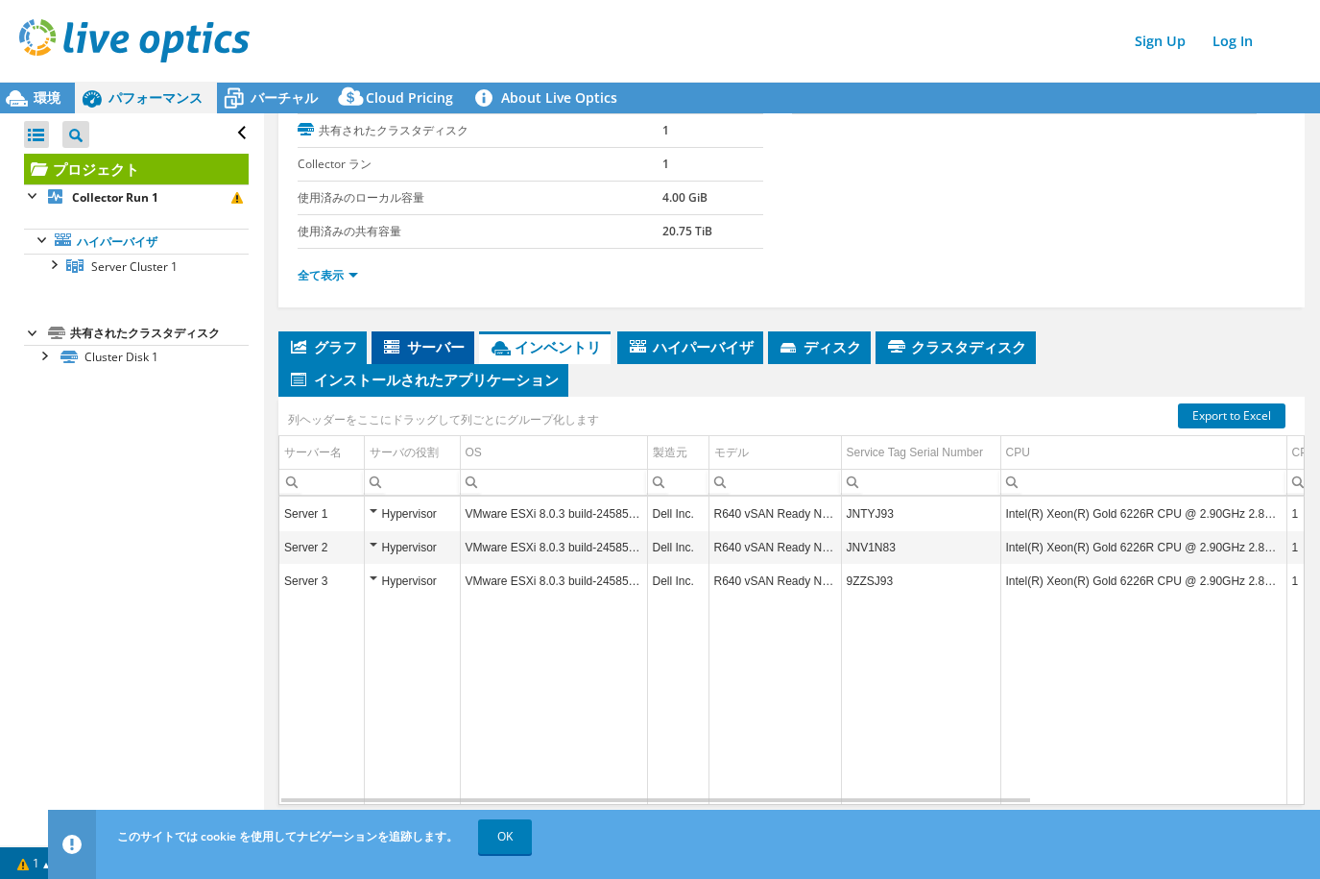
click at [427, 350] on span "サーバー" at bounding box center [423, 346] width 84 height 19
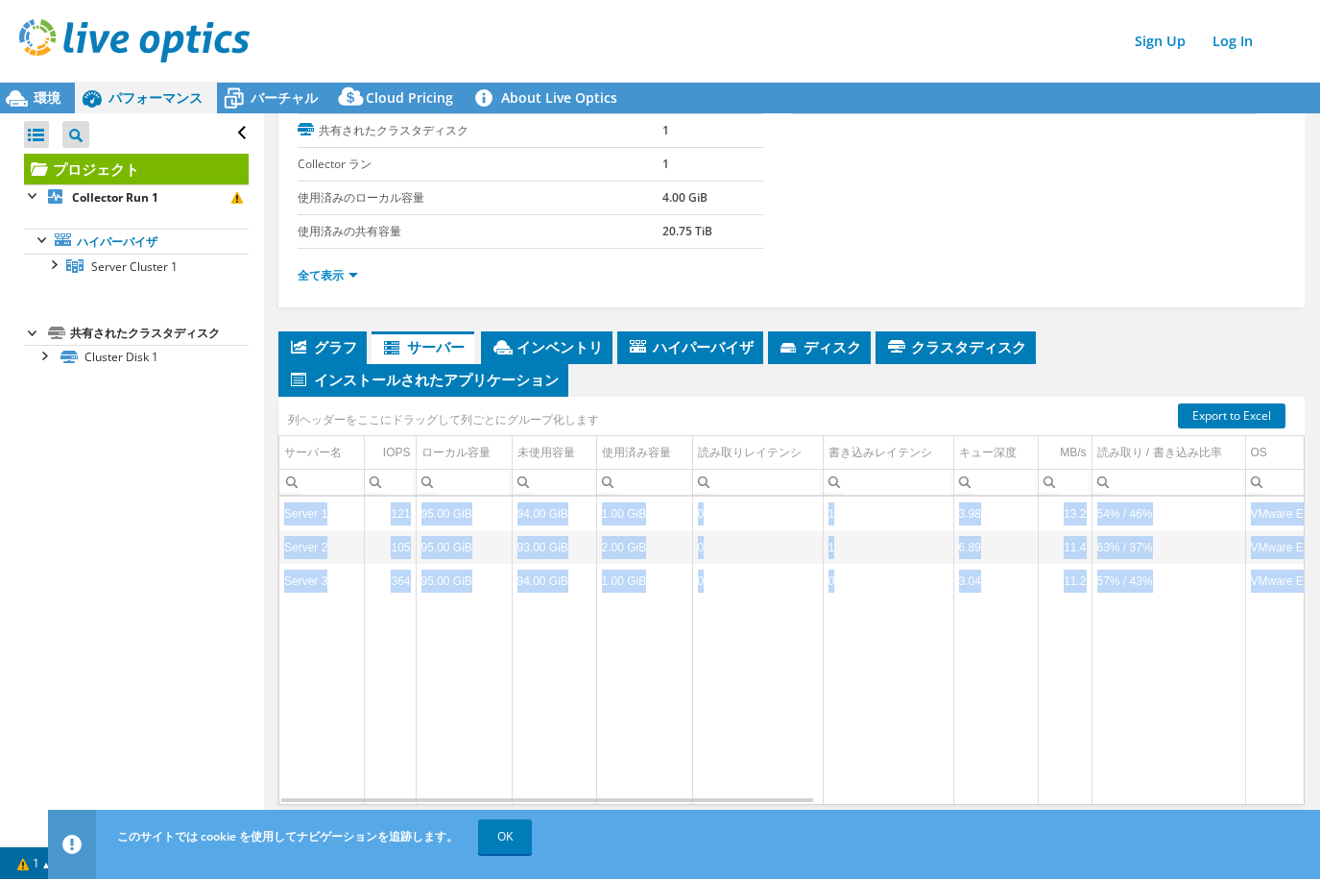
drag, startPoint x: 546, startPoint y: 804, endPoint x: 563, endPoint y: 800, distance: 16.8
click at [563, 800] on div "Server 1 121 95.00 GiB 94.00 GiB 1.00 GiB 0 1 3.98 13.2 54% / 46% VMware ESXi 8…" at bounding box center [791, 649] width 1026 height 309
copy table "Server 1 121 95.00 GiB 94.00 GiB 1.00 GiB 0 1 3.98 13.2 54% / 46% VMware ESXi 8…"
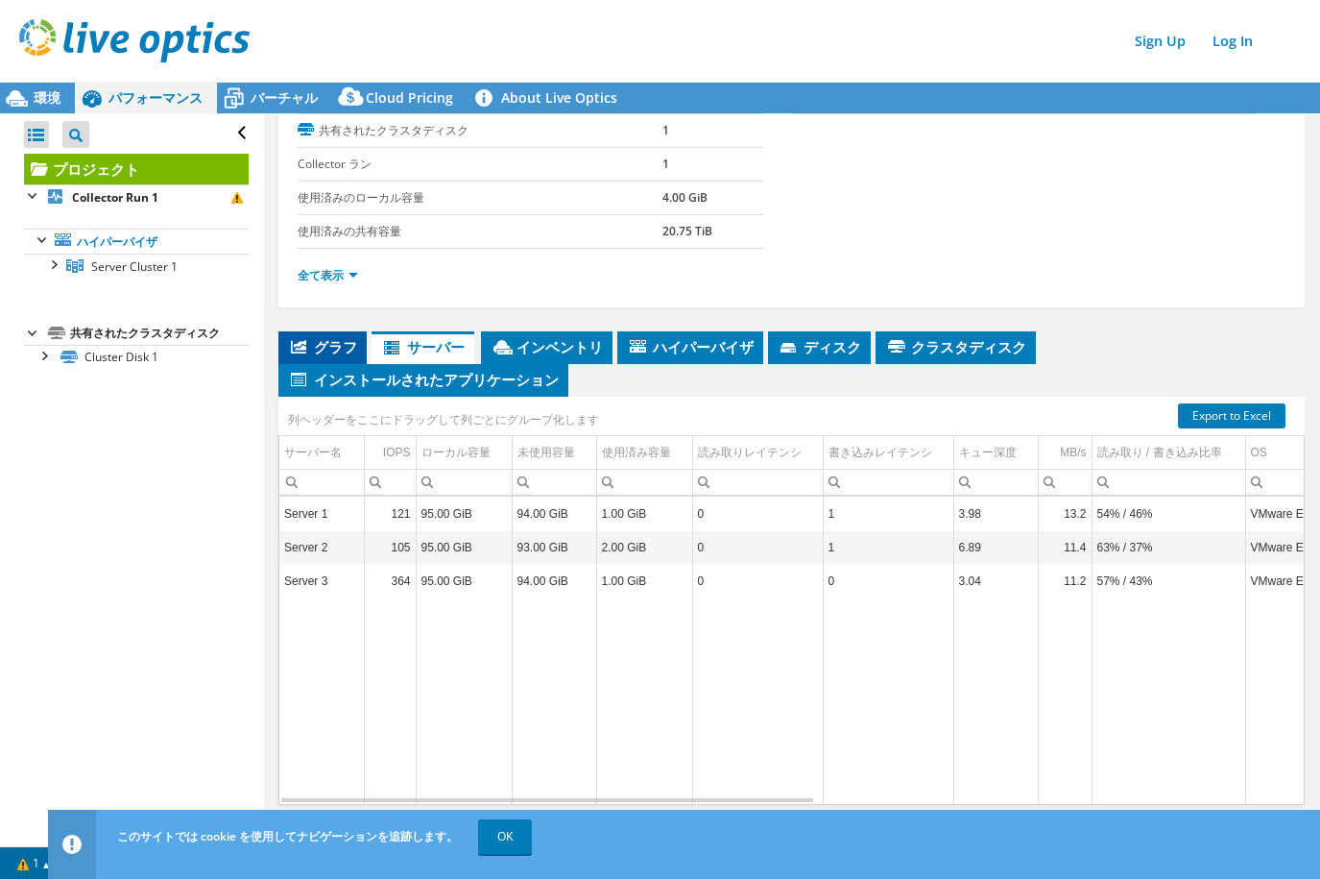
click at [344, 339] on span "グラフ" at bounding box center [322, 346] width 69 height 19
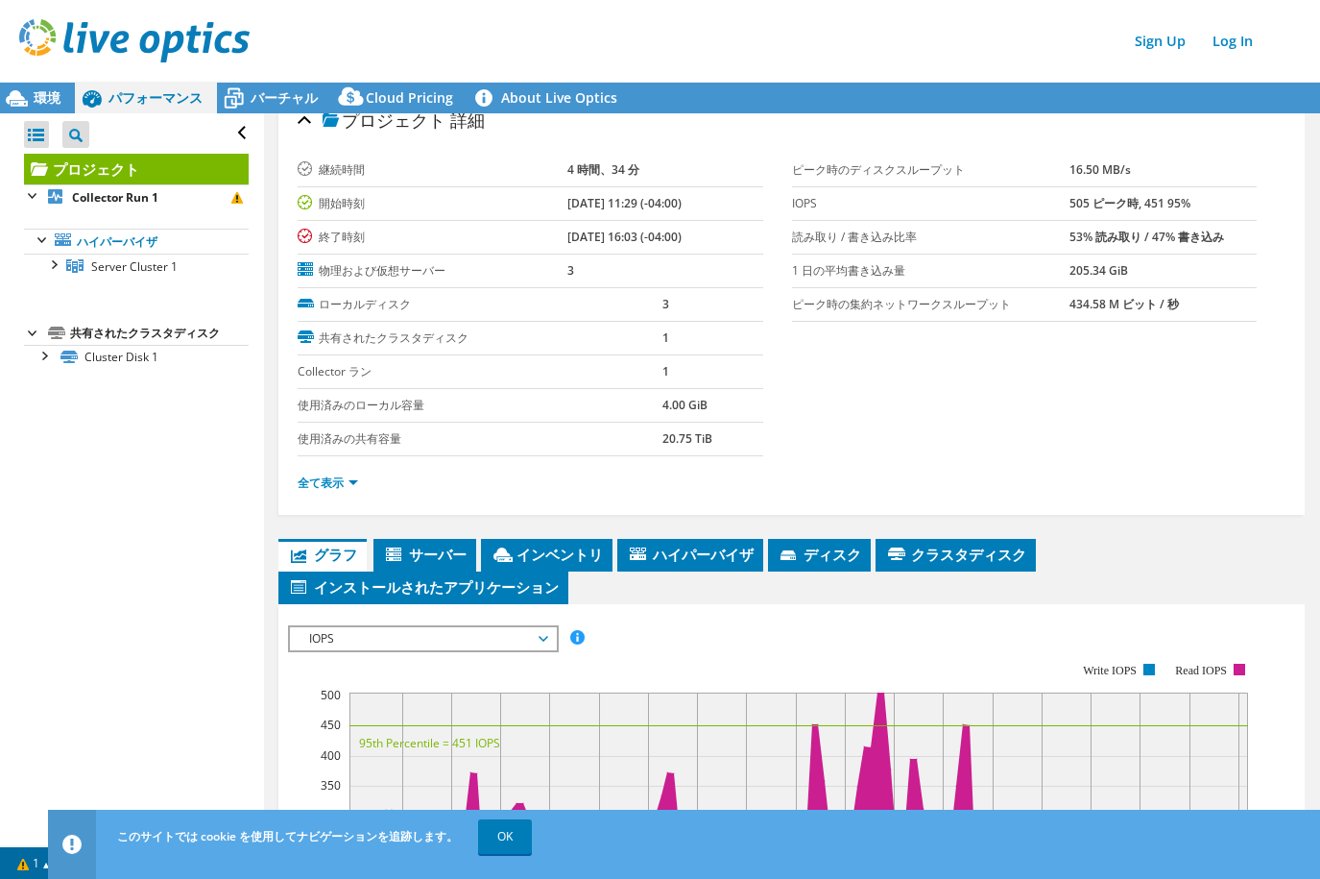
scroll to position [0, 0]
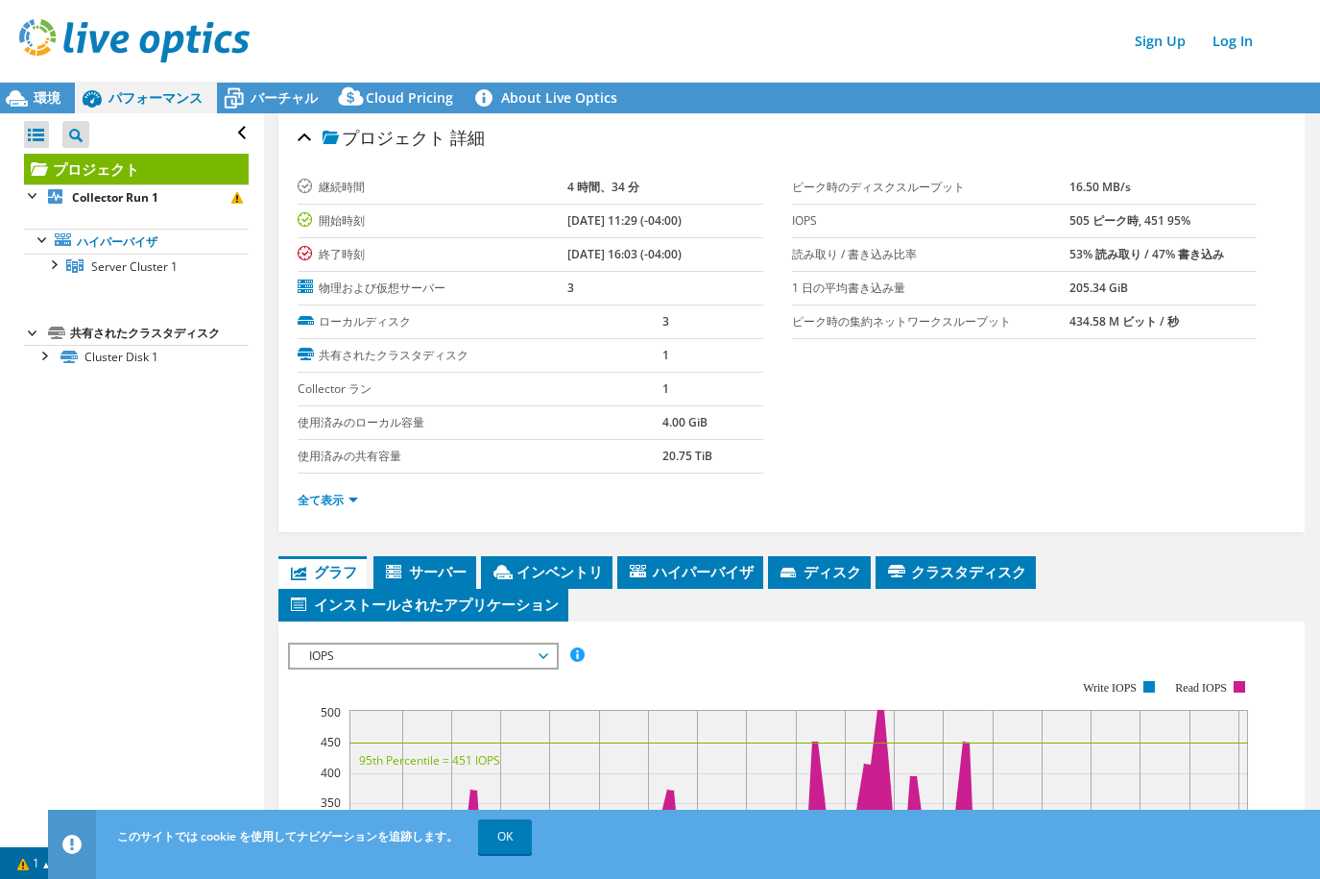
click at [1037, 35] on div "Sign Up Log In" at bounding box center [679, 40] width 1320 height 43
click at [171, 101] on span "パフォーマンス" at bounding box center [156, 97] width 94 height 18
click at [36, 92] on span "環境" at bounding box center [47, 97] width 27 height 18
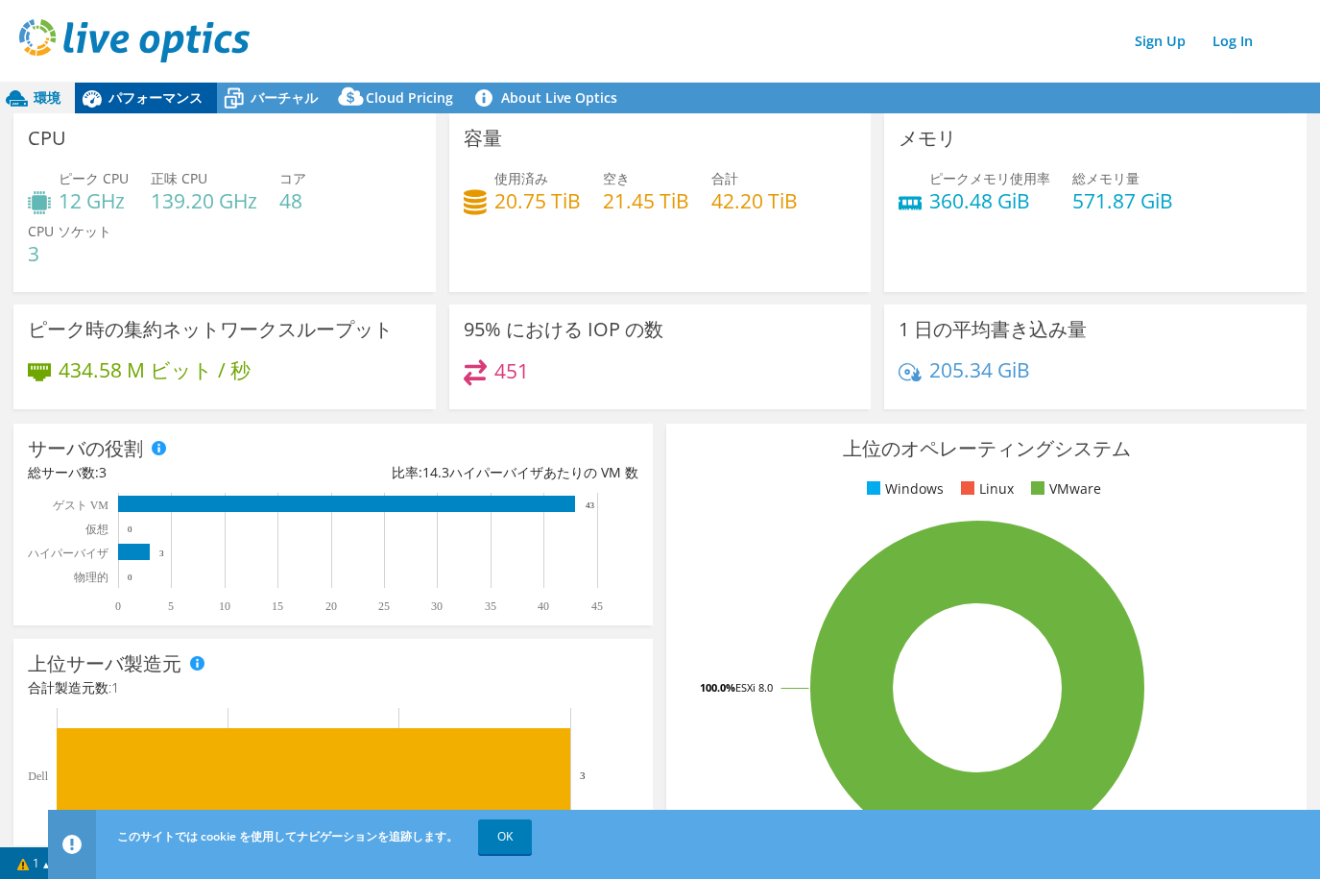
click at [148, 85] on div "パフォーマンス" at bounding box center [146, 98] width 142 height 31
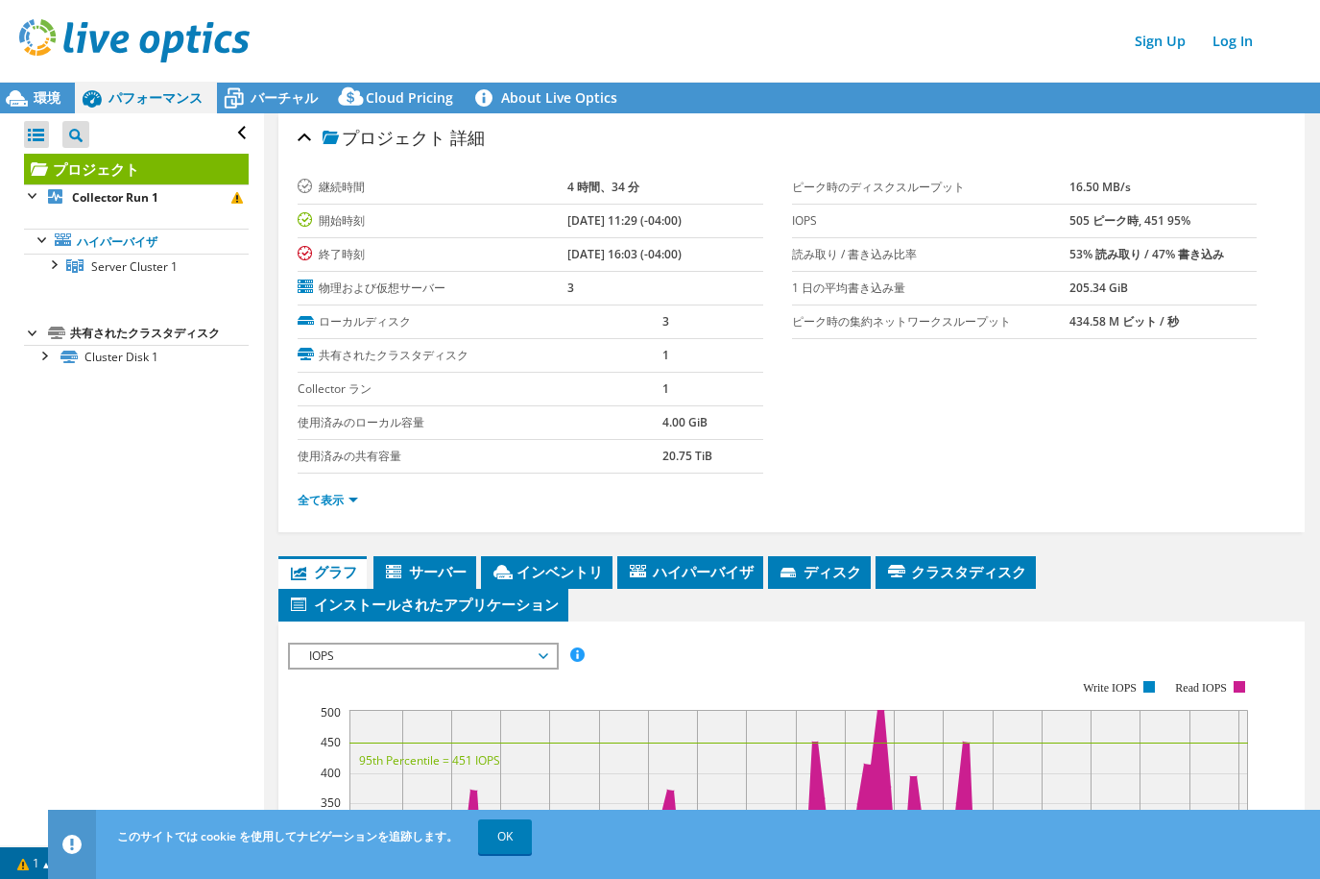
click at [229, 131] on div "すべて開く すべて閉じる プロジェクトツリーフィルタ" at bounding box center [136, 133] width 225 height 40
